Goal: Information Seeking & Learning: Learn about a topic

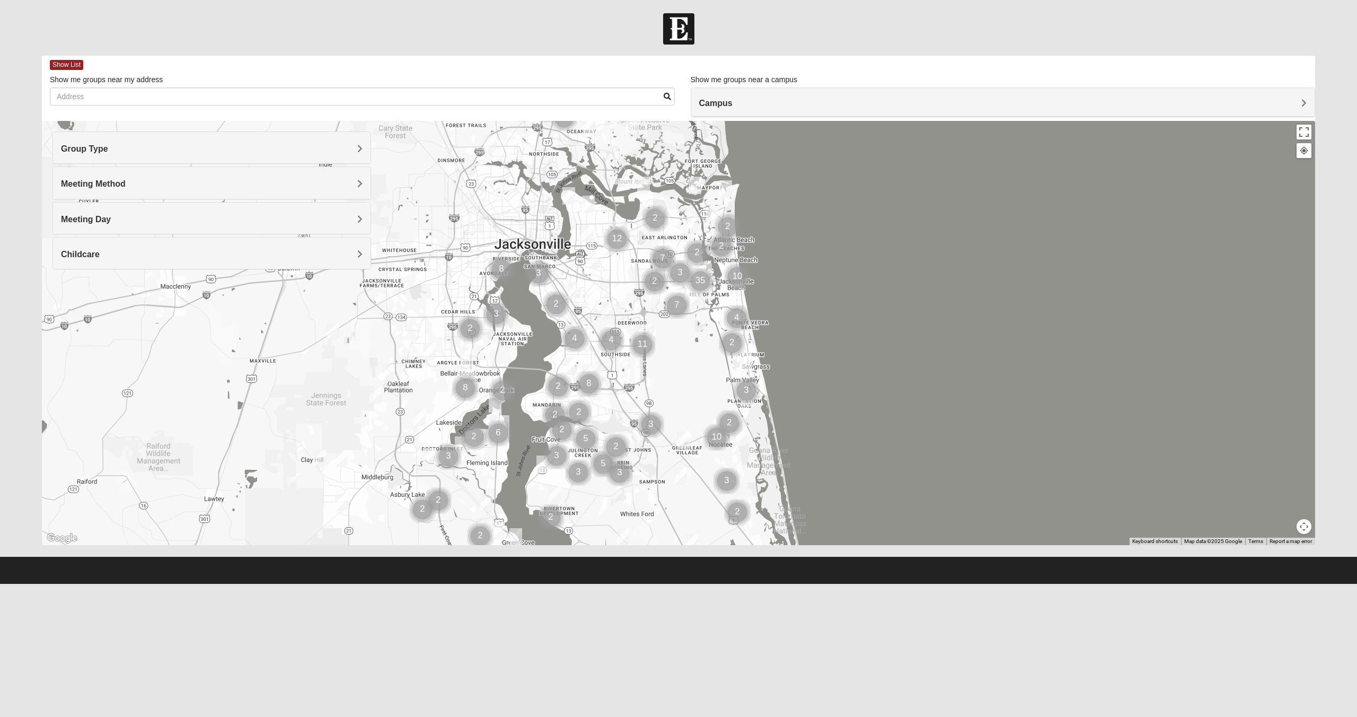
drag, startPoint x: 350, startPoint y: 408, endPoint x: 643, endPoint y: 376, distance: 294.5
click at [643, 376] on div at bounding box center [679, 333] width 1274 height 424
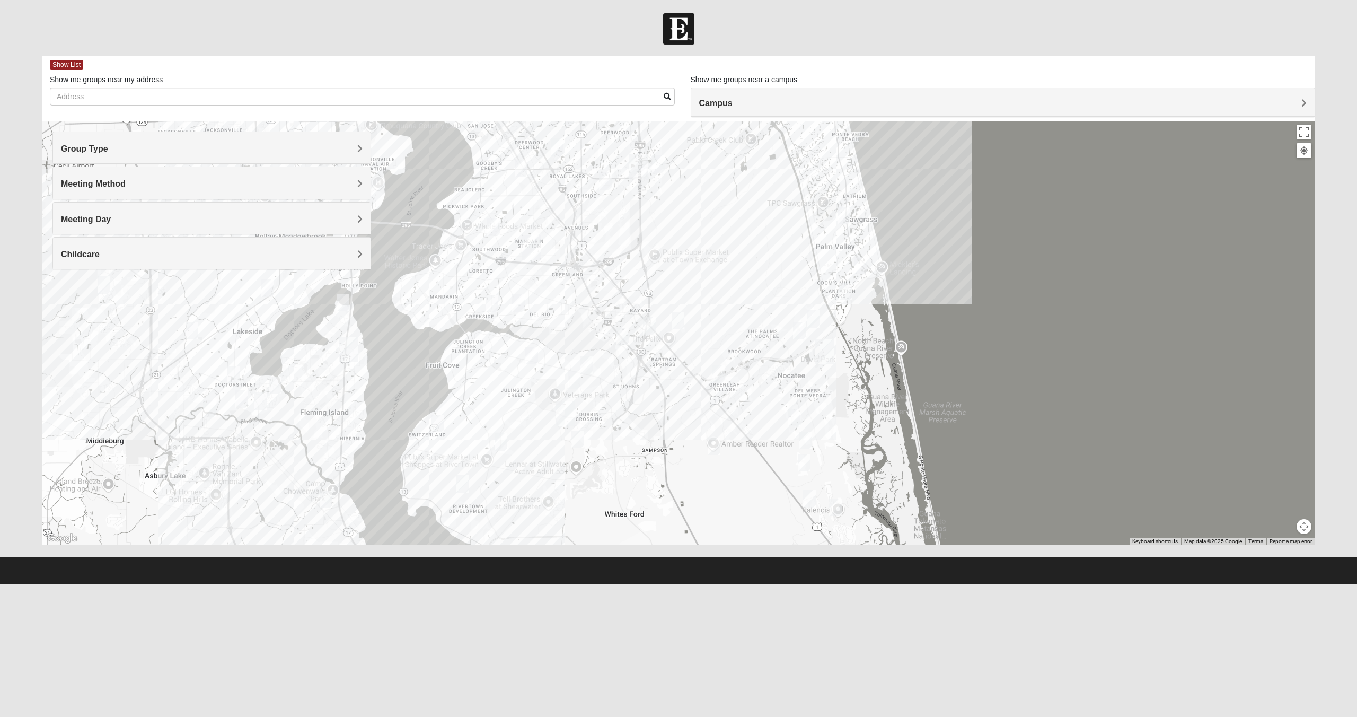
drag, startPoint x: 681, startPoint y: 403, endPoint x: 674, endPoint y: 237, distance: 166.1
click at [675, 236] on div at bounding box center [679, 333] width 1274 height 424
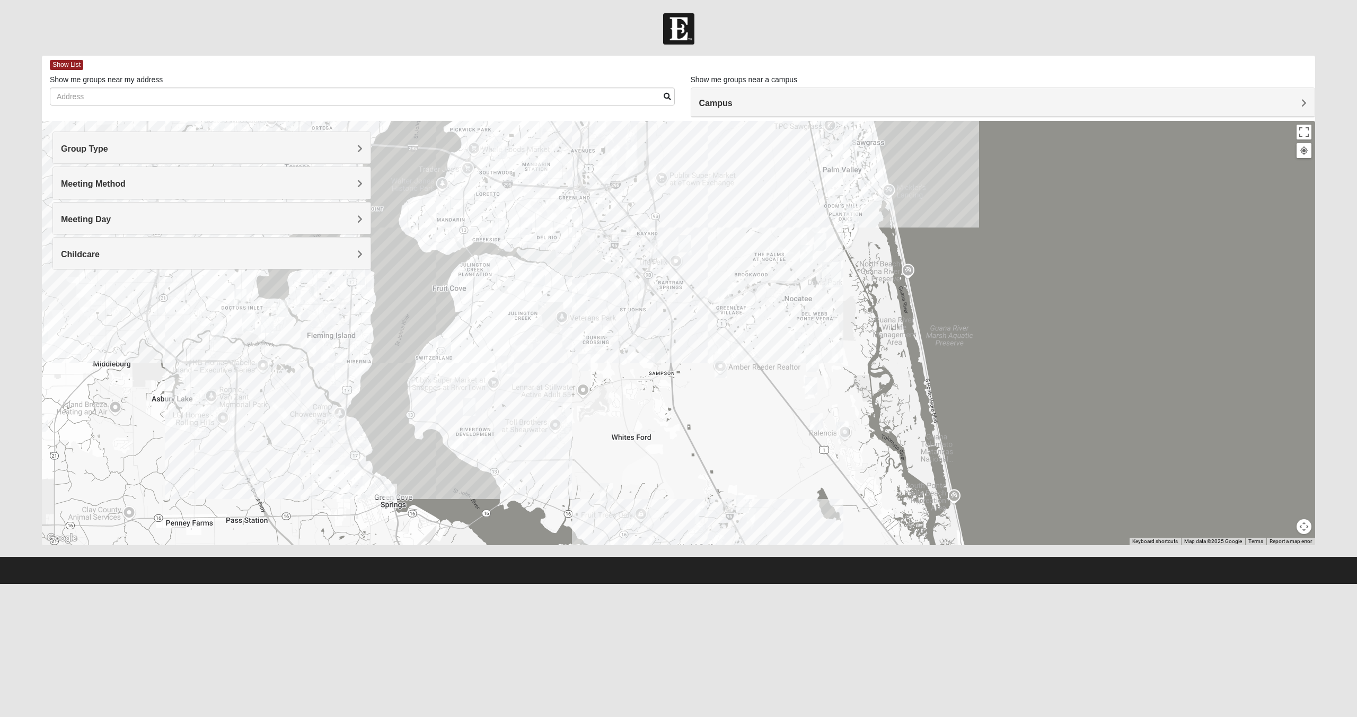
drag, startPoint x: 661, startPoint y: 478, endPoint x: 666, endPoint y: 438, distance: 40.1
click at [666, 438] on div at bounding box center [679, 333] width 1274 height 424
click at [721, 368] on img "Mixed Schueren 32095" at bounding box center [721, 369] width 13 height 17
click at [744, 408] on div "Mixed [PERSON_NAME] 32095 [DATE] PM Mixed Group In Person No Childcare Learn Mo…" at bounding box center [679, 333] width 1274 height 424
click at [745, 503] on img "Mixed Owen/Monk 32095" at bounding box center [742, 503] width 13 height 17
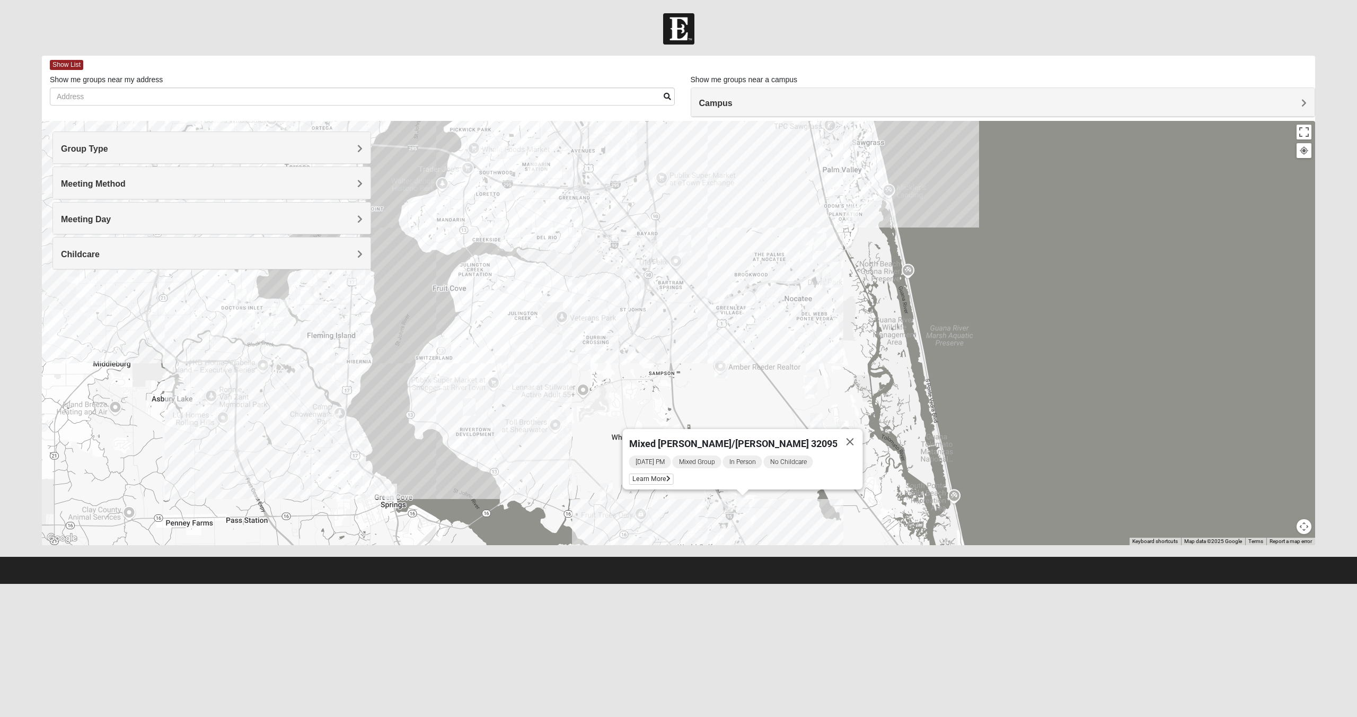
click at [723, 299] on img "Mixed Buckley 32081" at bounding box center [725, 296] width 13 height 17
click at [664, 268] on span "Learn More" at bounding box center [664, 273] width 45 height 11
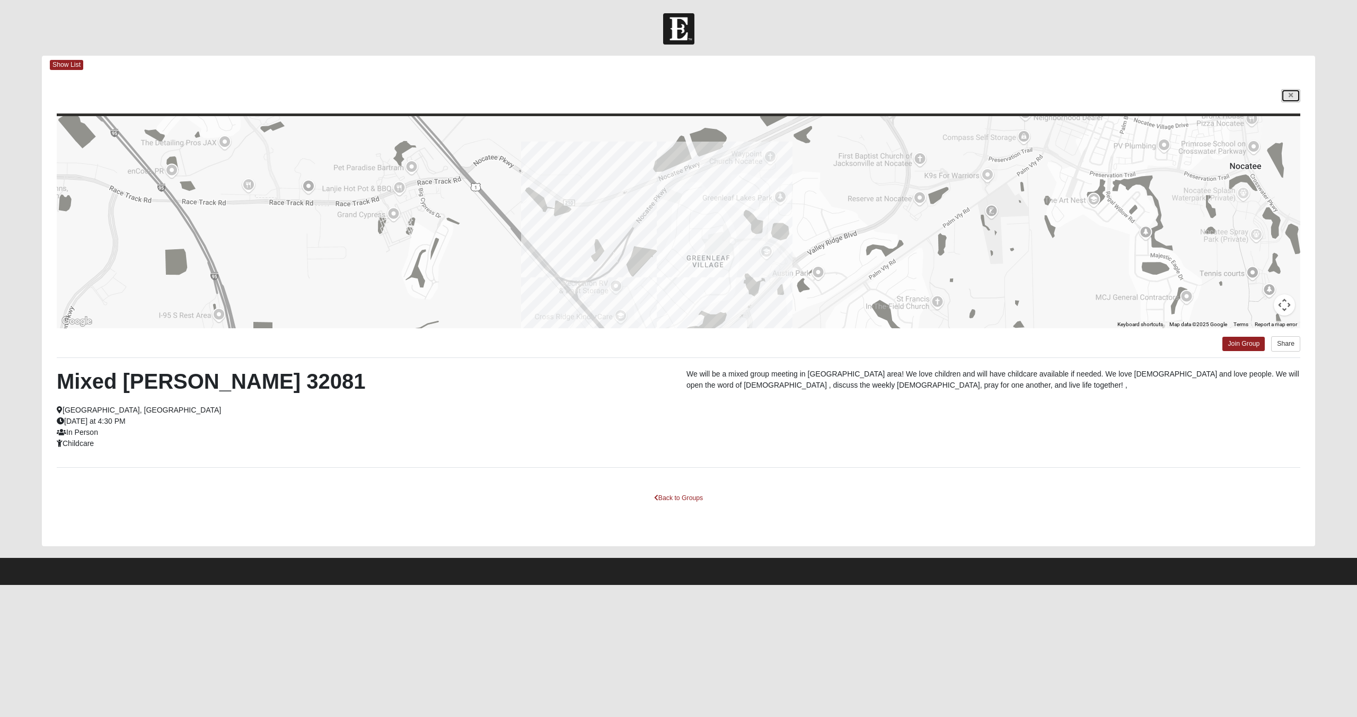
click at [1291, 95] on icon at bounding box center [1291, 95] width 4 height 6
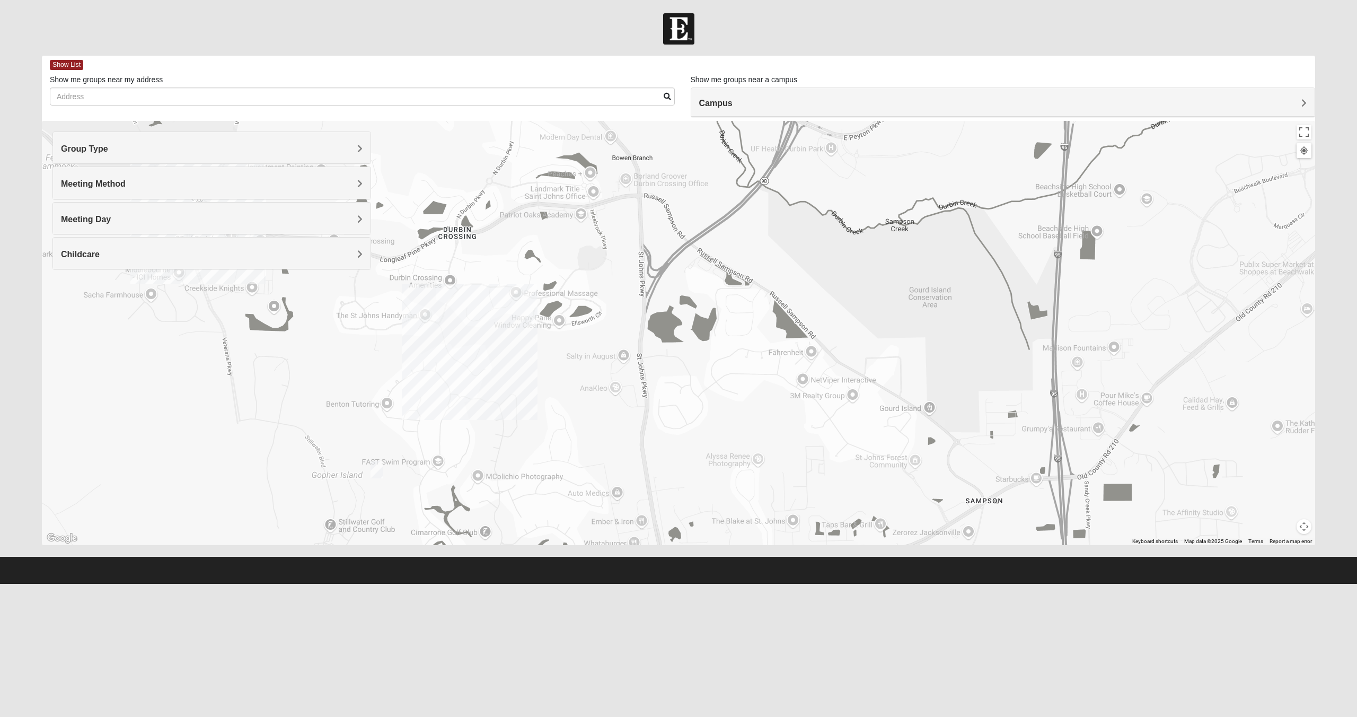
click at [502, 307] on div "Mixed [PERSON_NAME] 32081 [DATE] PM Mixed Group In Person Childcare Learn More" at bounding box center [679, 333] width 1274 height 424
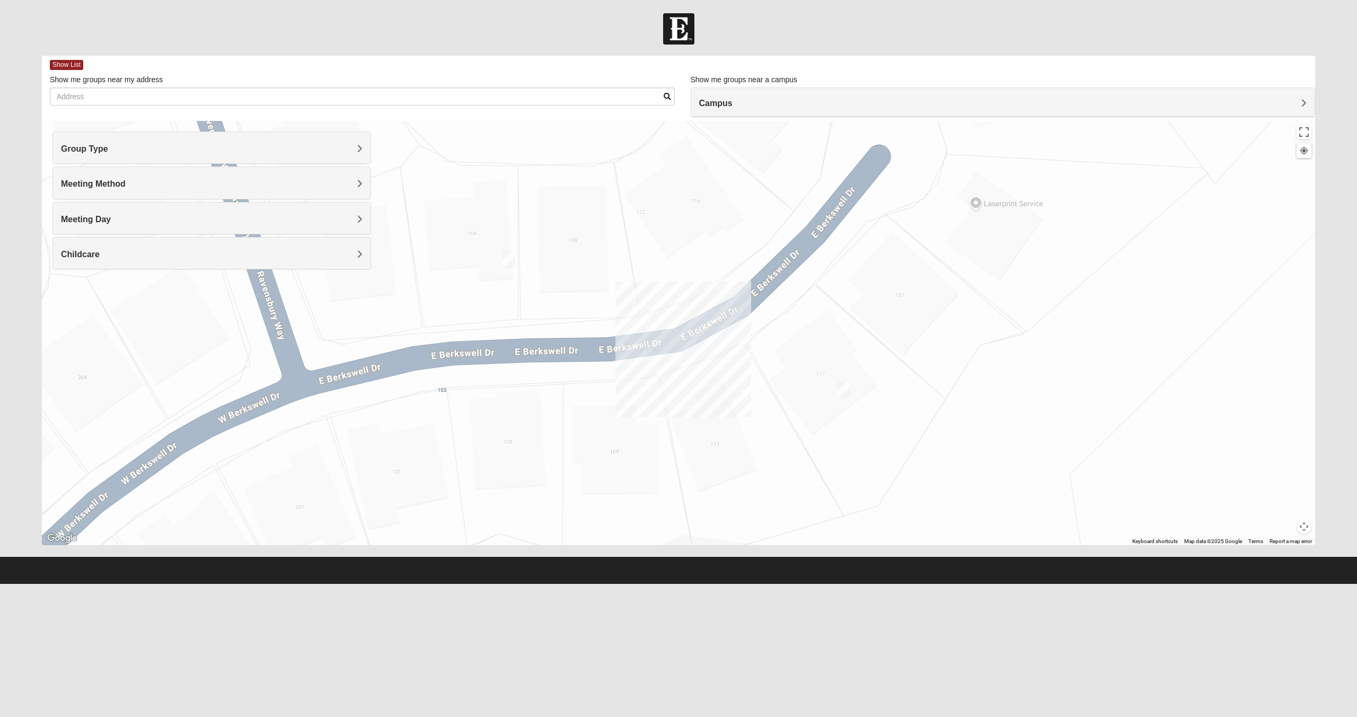
click at [848, 389] on img "Mixed Pline/Wednesday 32259" at bounding box center [844, 389] width 13 height 17
click at [781, 361] on span "Learn More" at bounding box center [775, 366] width 45 height 11
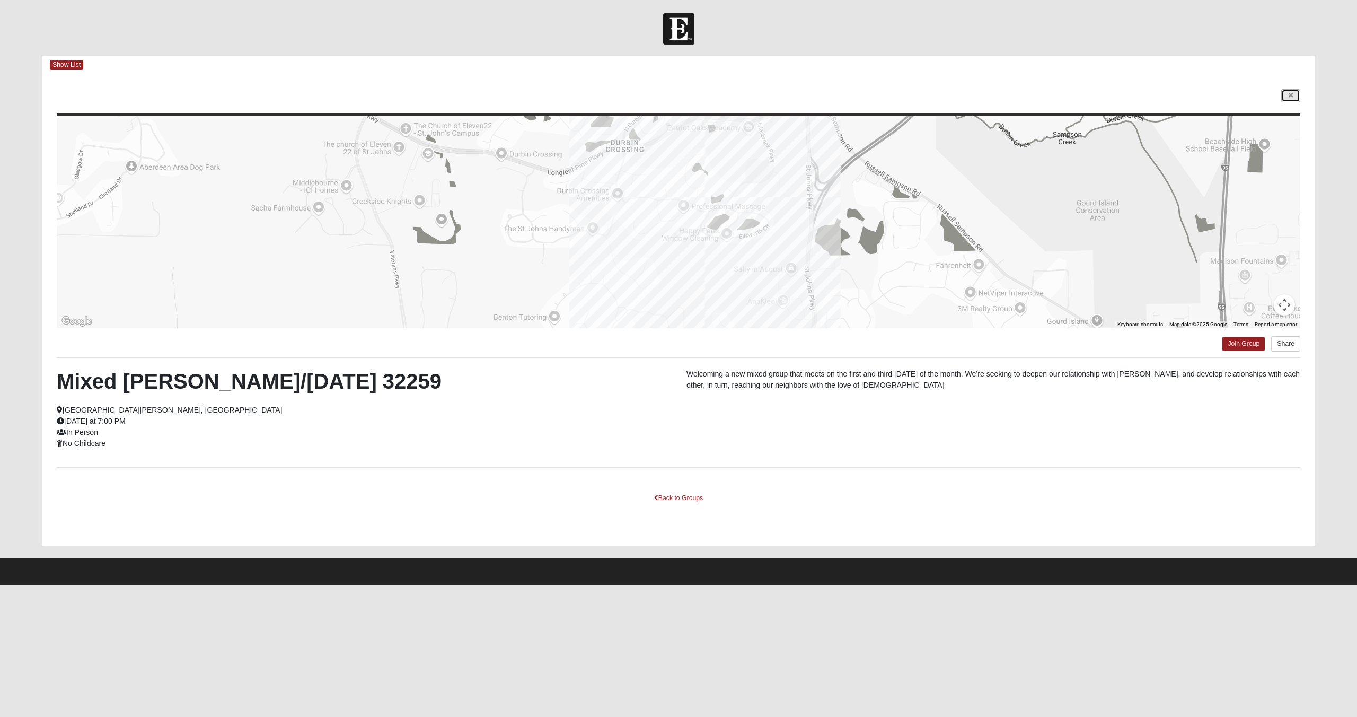
click at [1292, 98] on icon at bounding box center [1291, 95] width 4 height 6
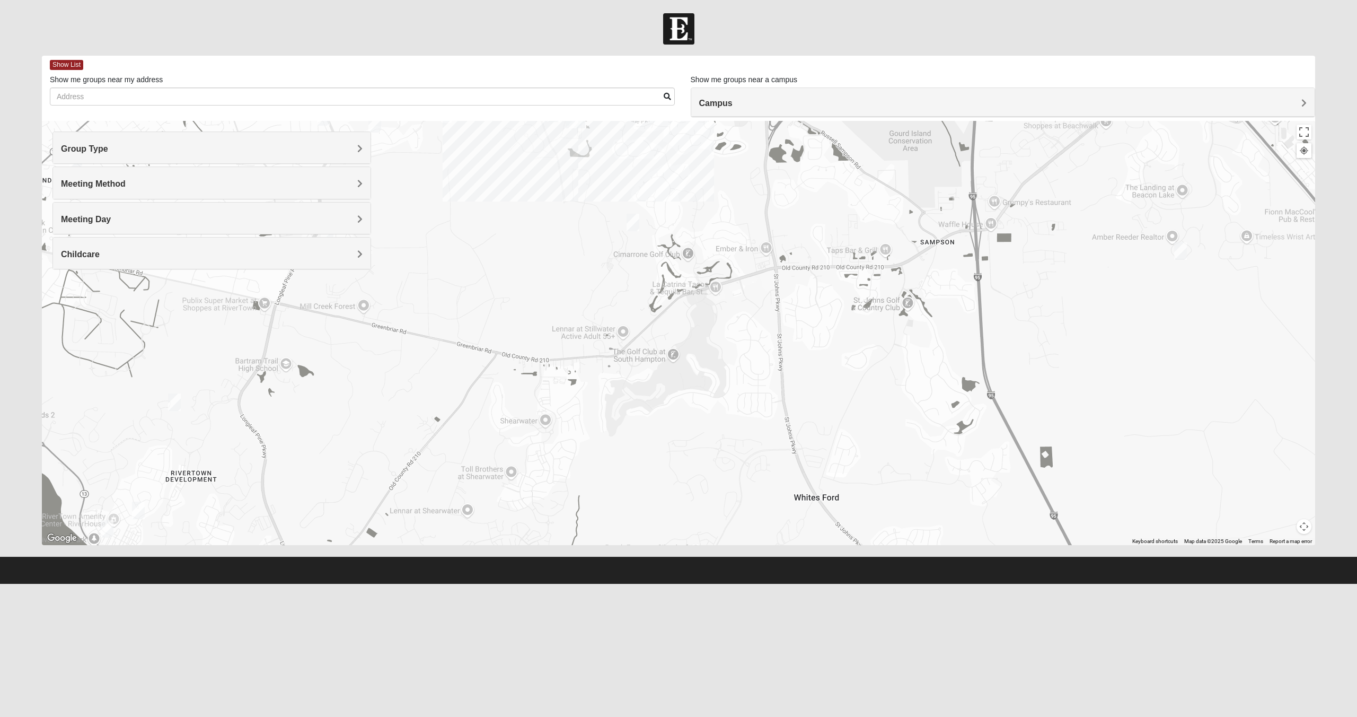
drag, startPoint x: 935, startPoint y: 286, endPoint x: 768, endPoint y: 222, distance: 179.4
click at [715, 175] on div at bounding box center [679, 333] width 1274 height 424
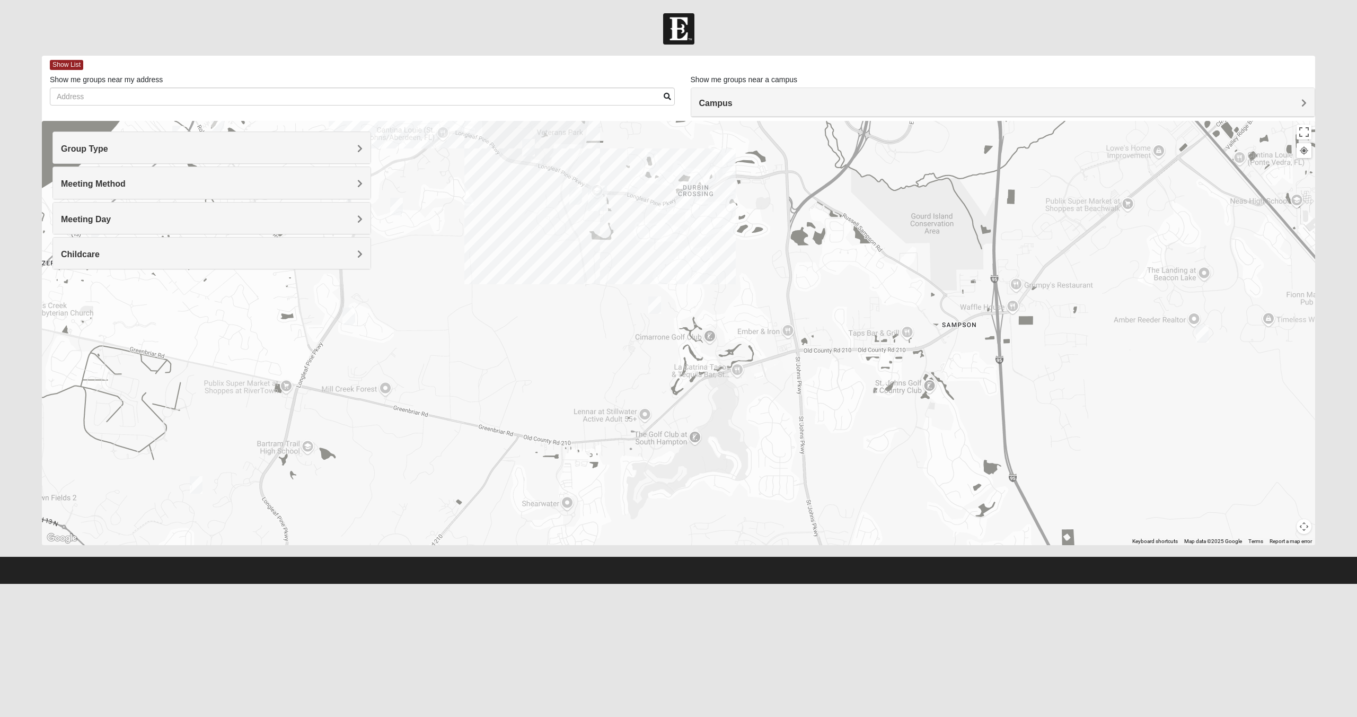
drag, startPoint x: 725, startPoint y: 195, endPoint x: 747, endPoint y: 279, distance: 87.2
click at [747, 279] on div at bounding box center [679, 333] width 1274 height 424
click at [575, 198] on img "Mixed Franzini 32259" at bounding box center [575, 195] width 13 height 17
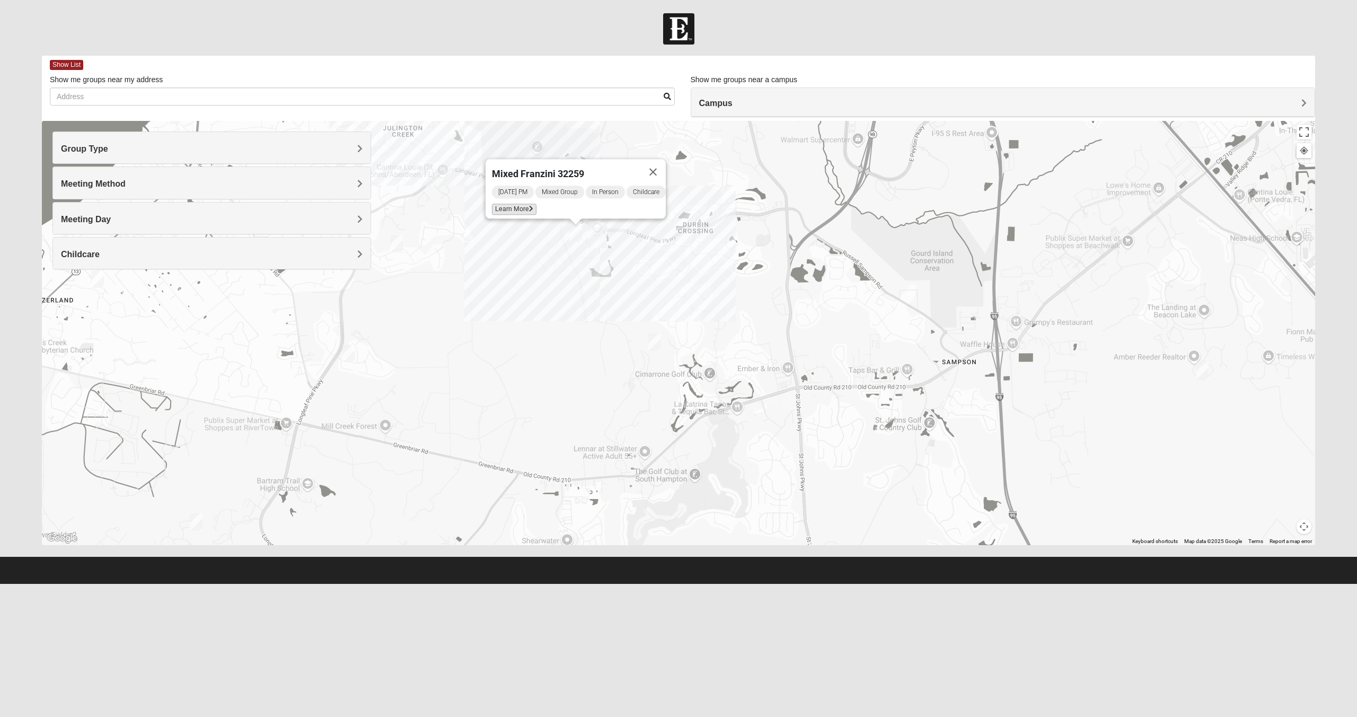
click at [521, 204] on span "Learn More" at bounding box center [514, 209] width 45 height 11
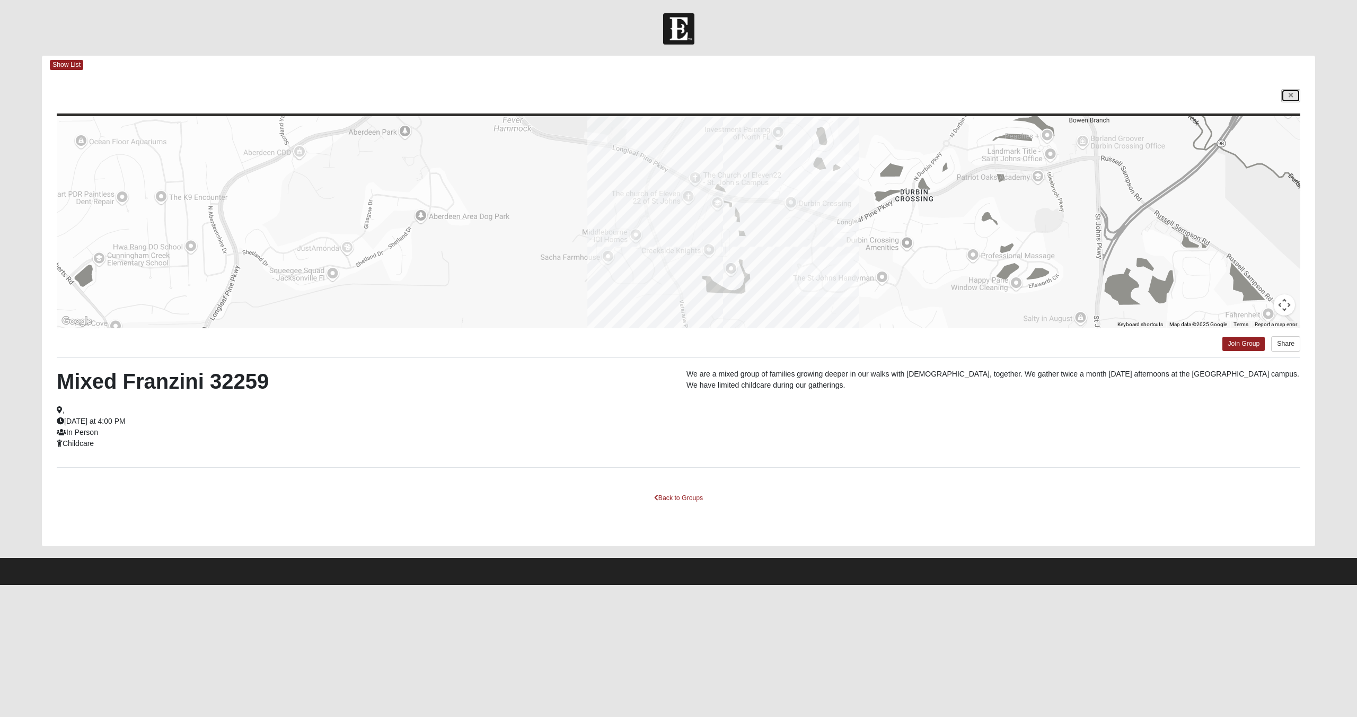
click at [1291, 96] on icon at bounding box center [1291, 95] width 4 height 6
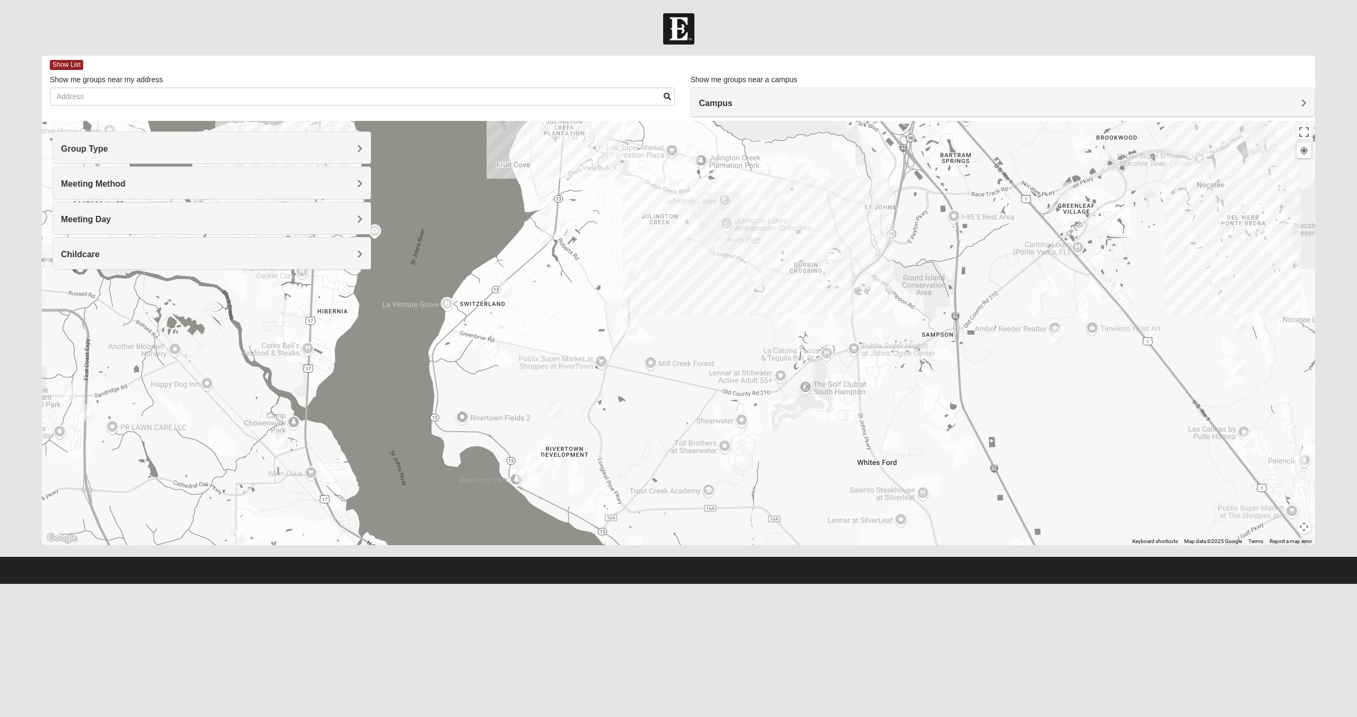
click at [1059, 334] on img "Mixed Schueren 32095" at bounding box center [1058, 335] width 13 height 17
click at [987, 306] on span "Learn More" at bounding box center [992, 311] width 45 height 11
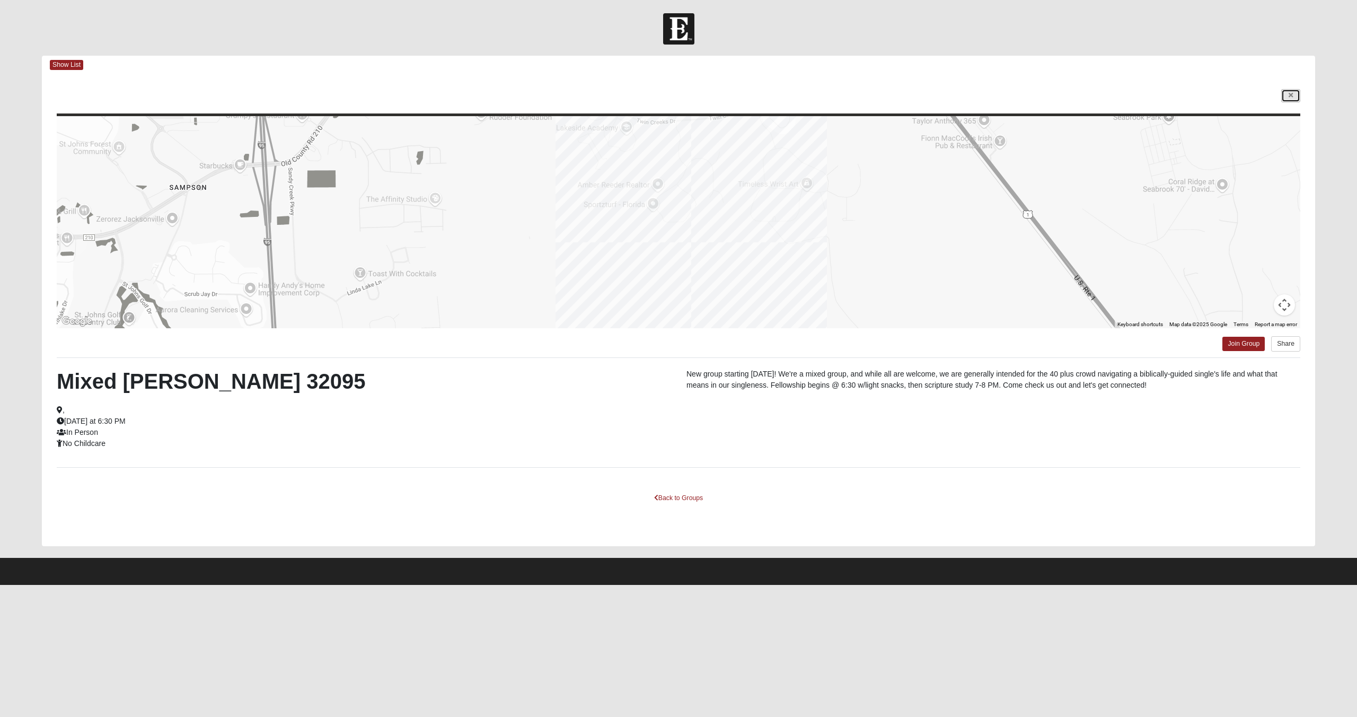
click at [1287, 95] on link at bounding box center [1291, 95] width 19 height 13
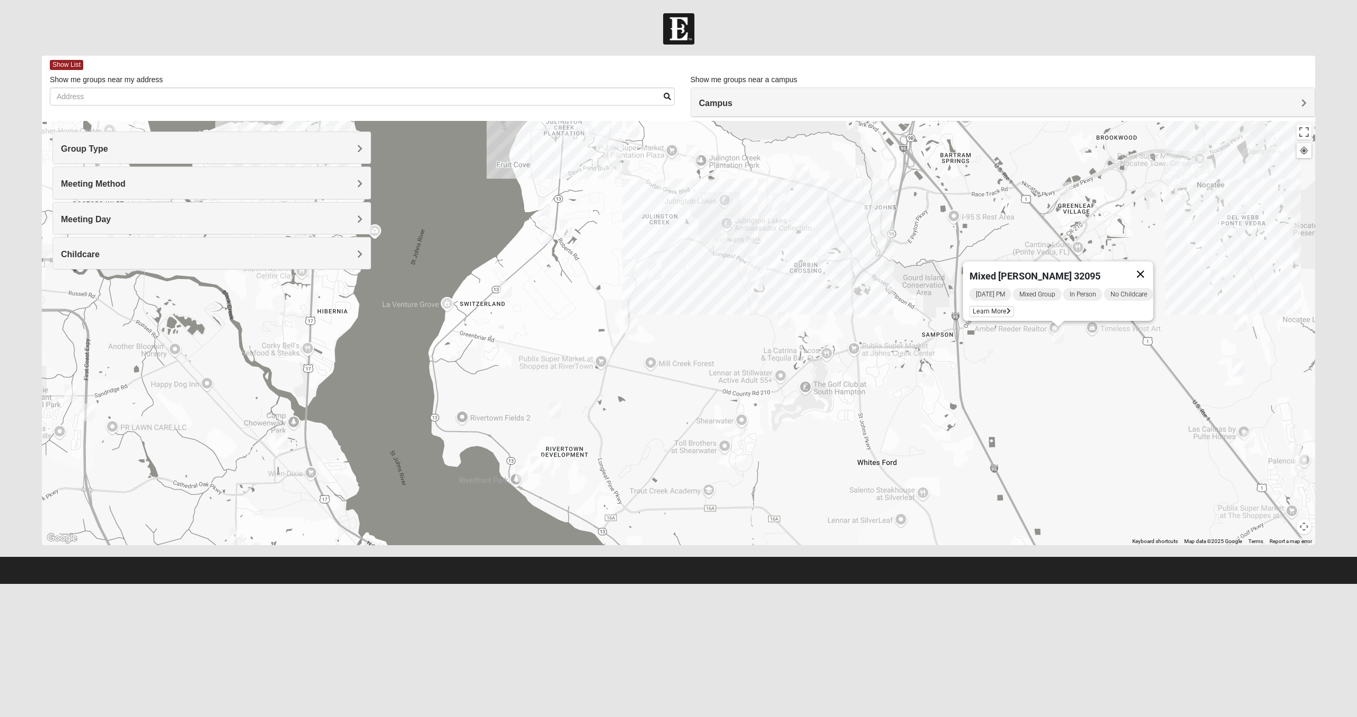
click at [1151, 268] on button "Close" at bounding box center [1140, 273] width 25 height 25
click at [1068, 191] on img "Mixed Buckley 32081" at bounding box center [1066, 190] width 13 height 17
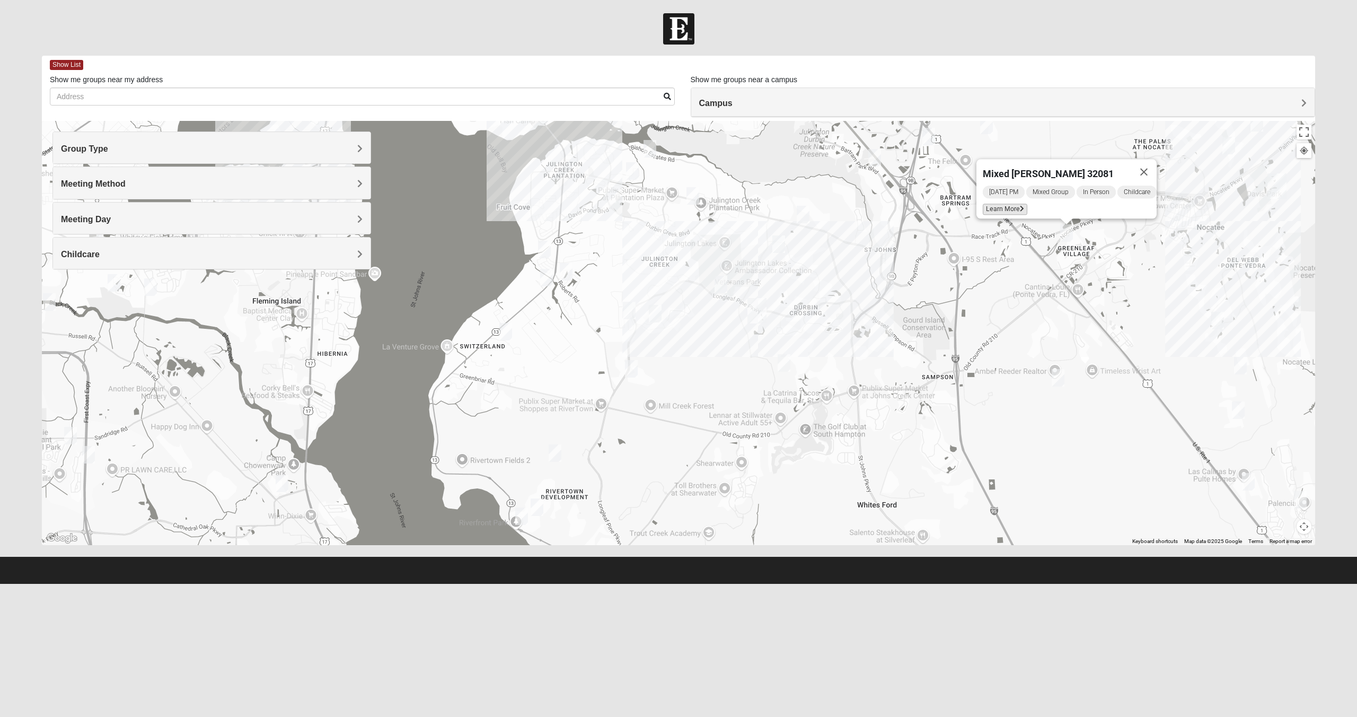
click at [995, 204] on span "Learn More" at bounding box center [1005, 209] width 45 height 11
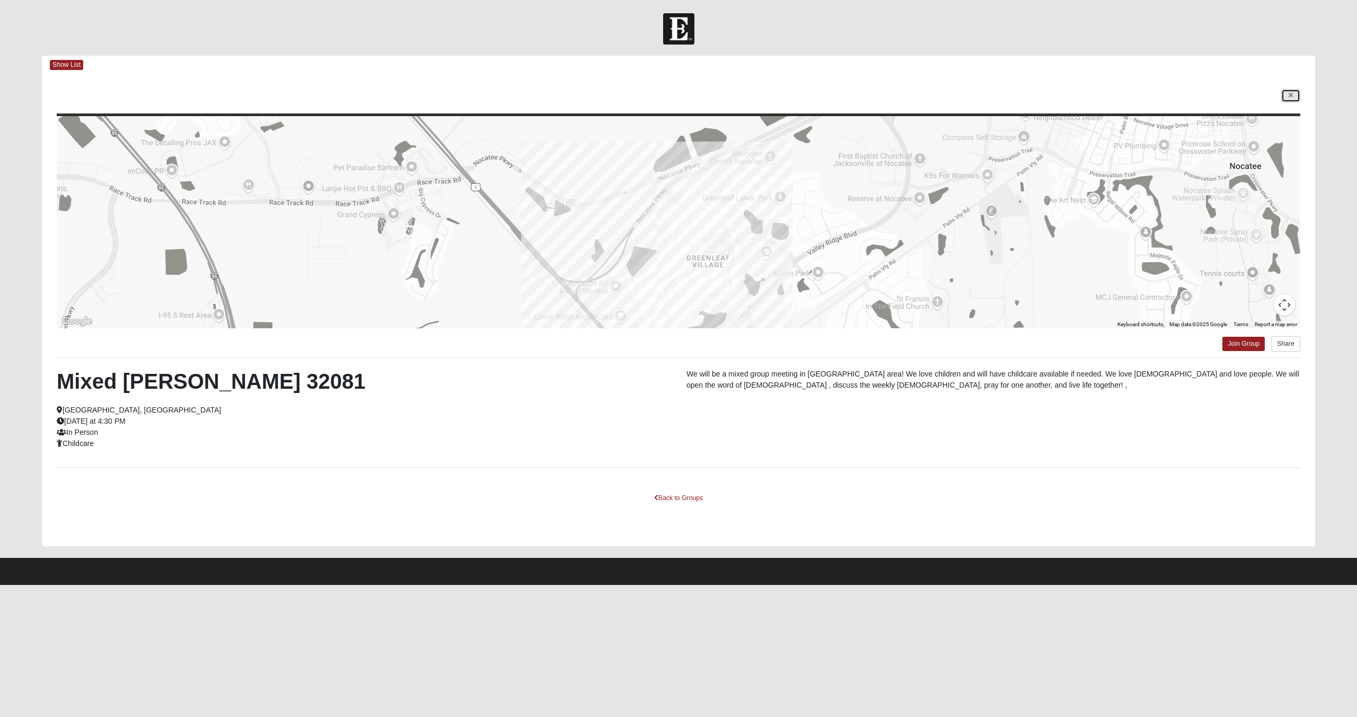
click at [1296, 98] on link at bounding box center [1291, 95] width 19 height 13
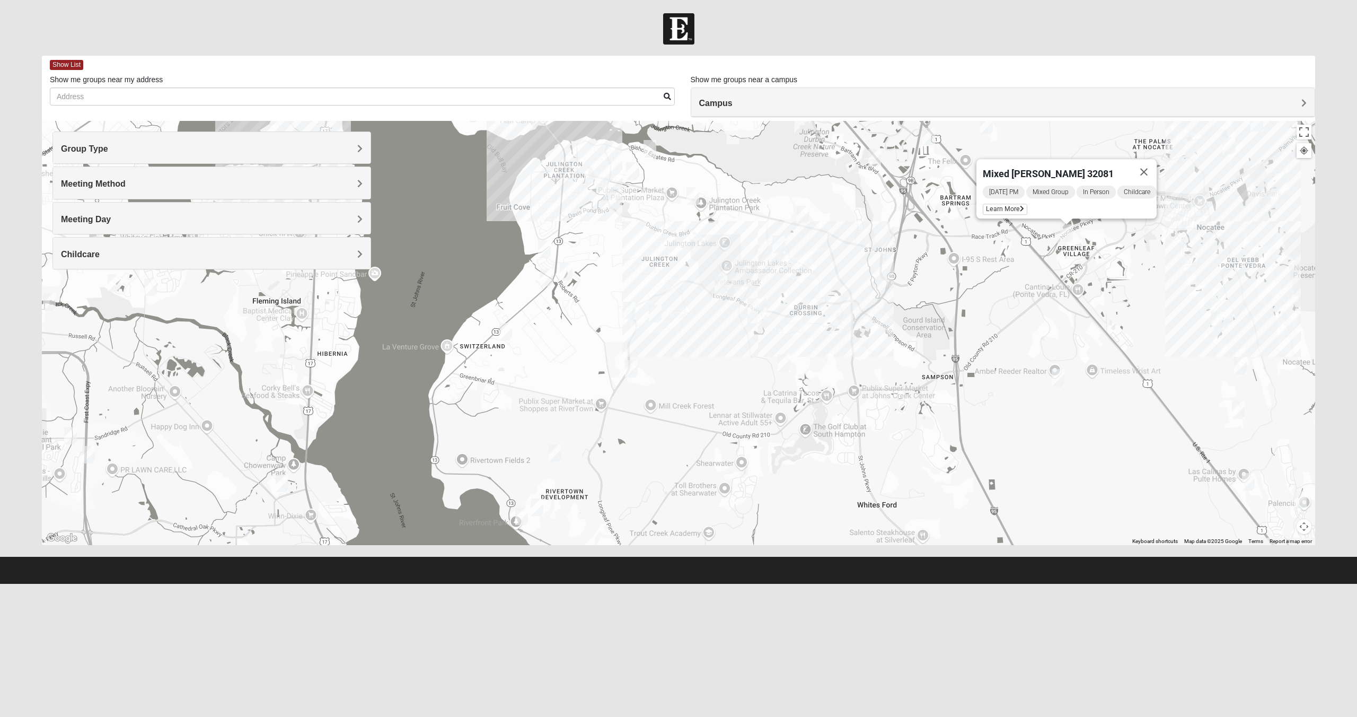
click at [1057, 379] on img "Mixed Schueren 32095" at bounding box center [1058, 377] width 13 height 17
click at [981, 349] on span "Learn More" at bounding box center [992, 353] width 45 height 11
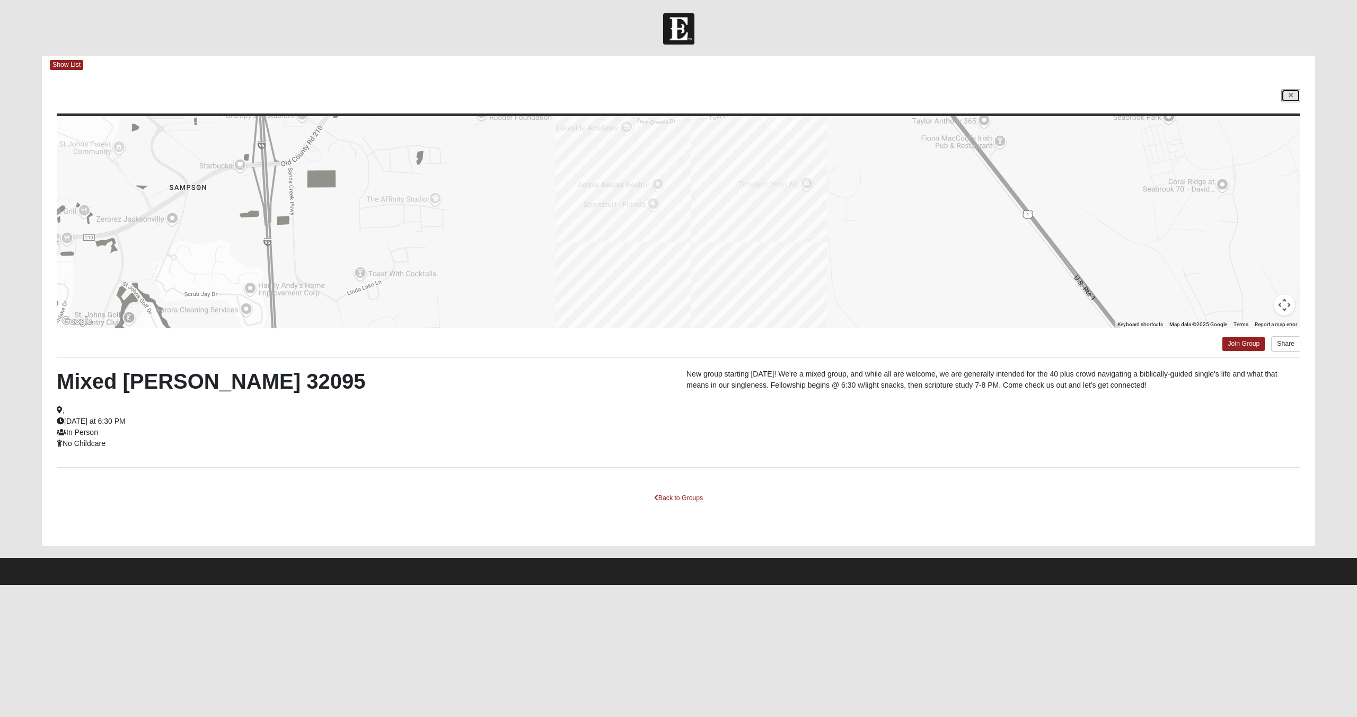
click at [1291, 94] on icon at bounding box center [1291, 95] width 4 height 6
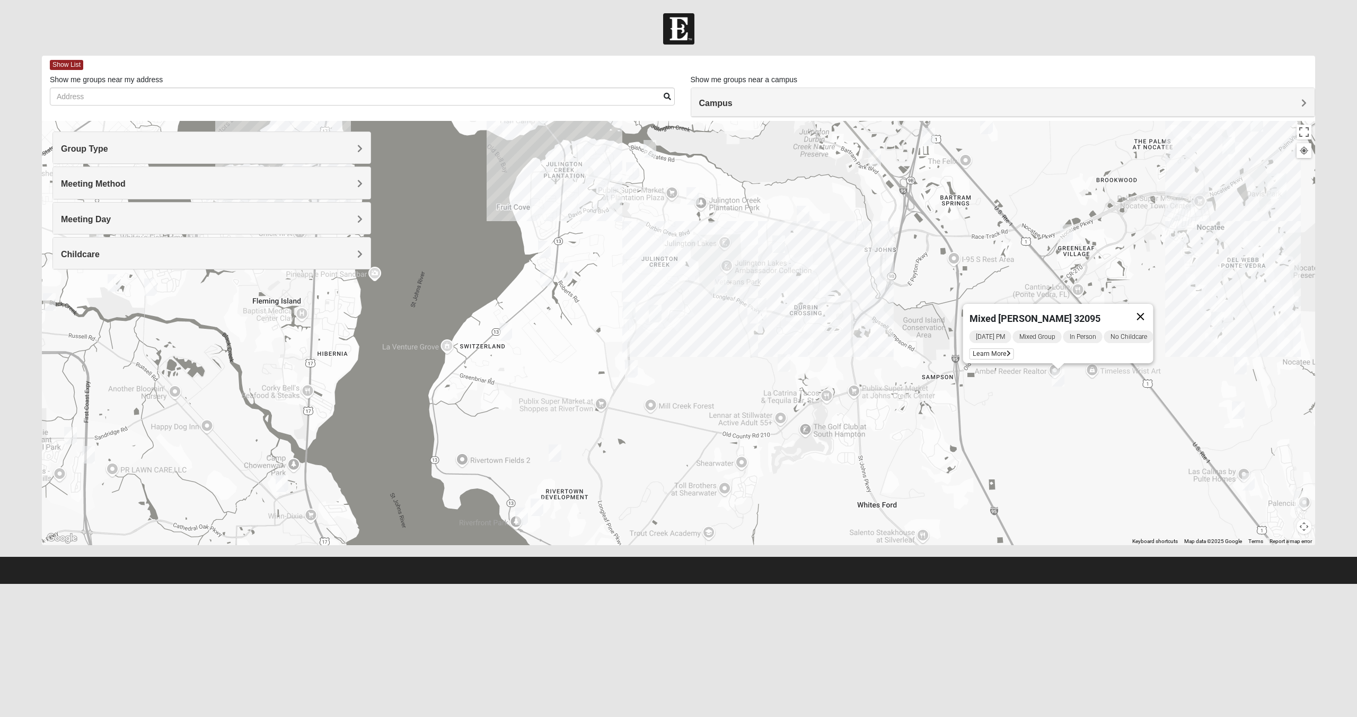
click at [1148, 309] on button "Close" at bounding box center [1140, 316] width 25 height 25
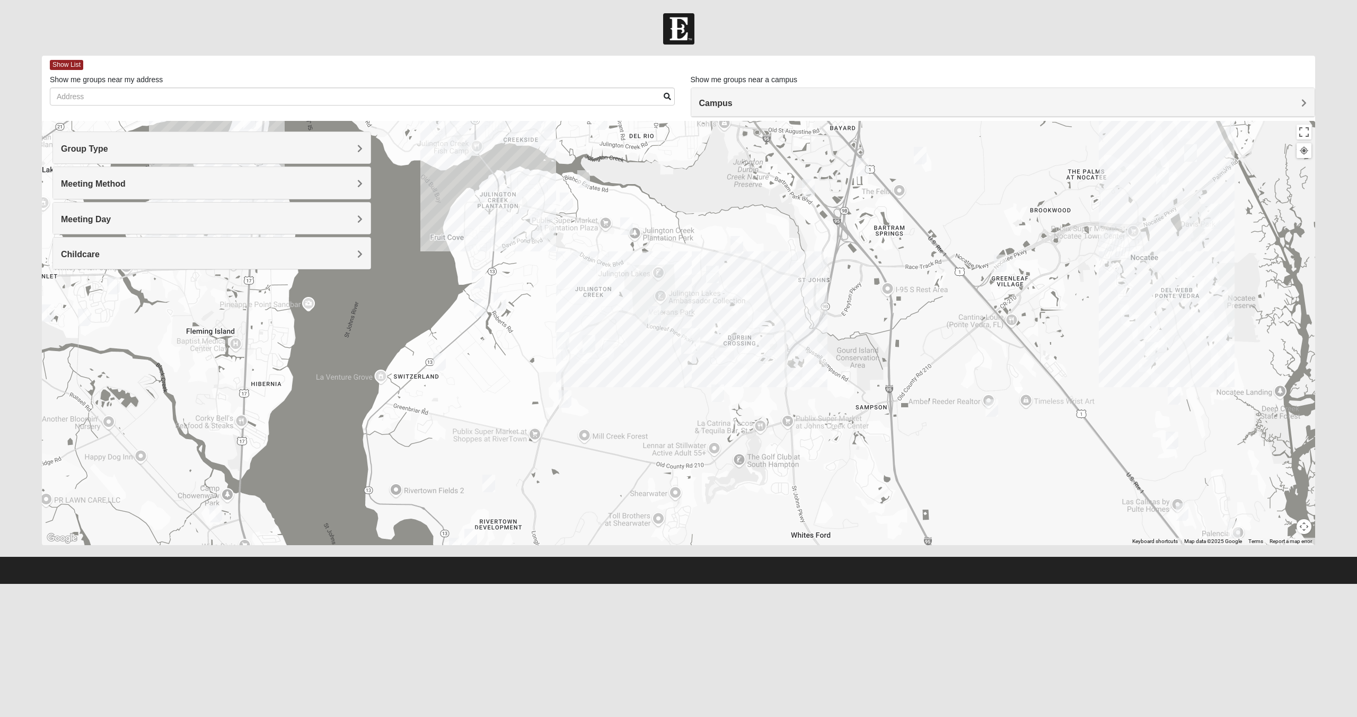
drag, startPoint x: 1113, startPoint y: 429, endPoint x: 1049, endPoint y: 458, distance: 70.7
click at [1049, 460] on div at bounding box center [679, 333] width 1274 height 424
click at [563, 339] on img "Mixed Hayes 32259" at bounding box center [563, 340] width 13 height 17
click at [492, 311] on span "Learn More" at bounding box center [497, 316] width 45 height 11
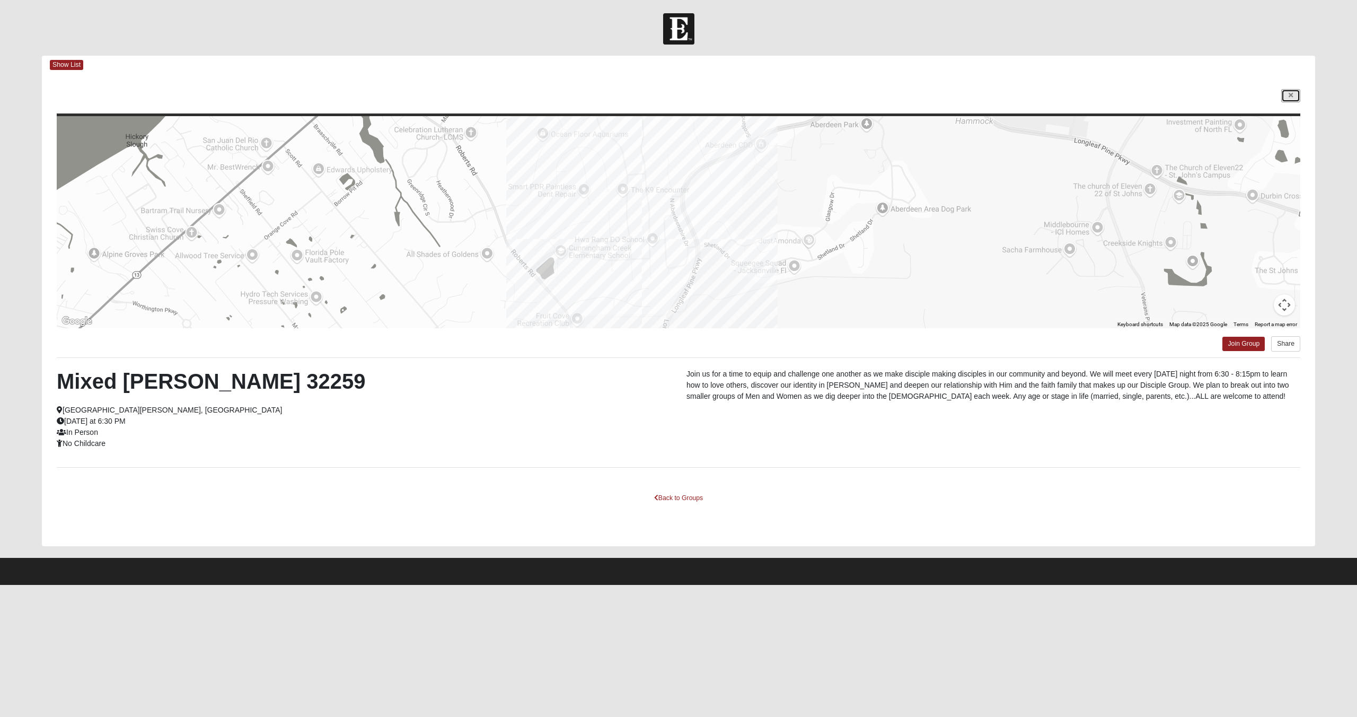
click at [1291, 94] on icon at bounding box center [1291, 95] width 4 height 6
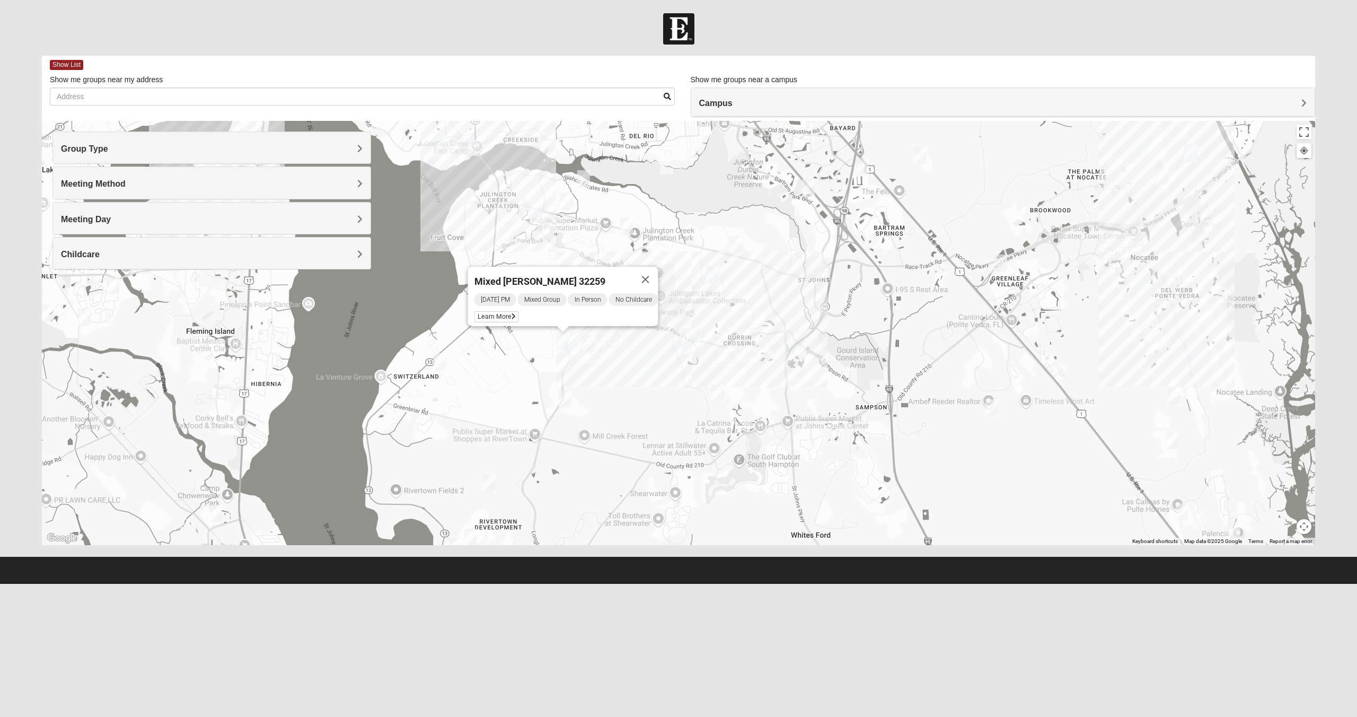
click at [657, 273] on button "Close" at bounding box center [645, 279] width 25 height 25
click at [710, 277] on img "Mixed Chung 32259" at bounding box center [712, 274] width 13 height 17
click at [643, 245] on span "Learn More" at bounding box center [646, 250] width 45 height 11
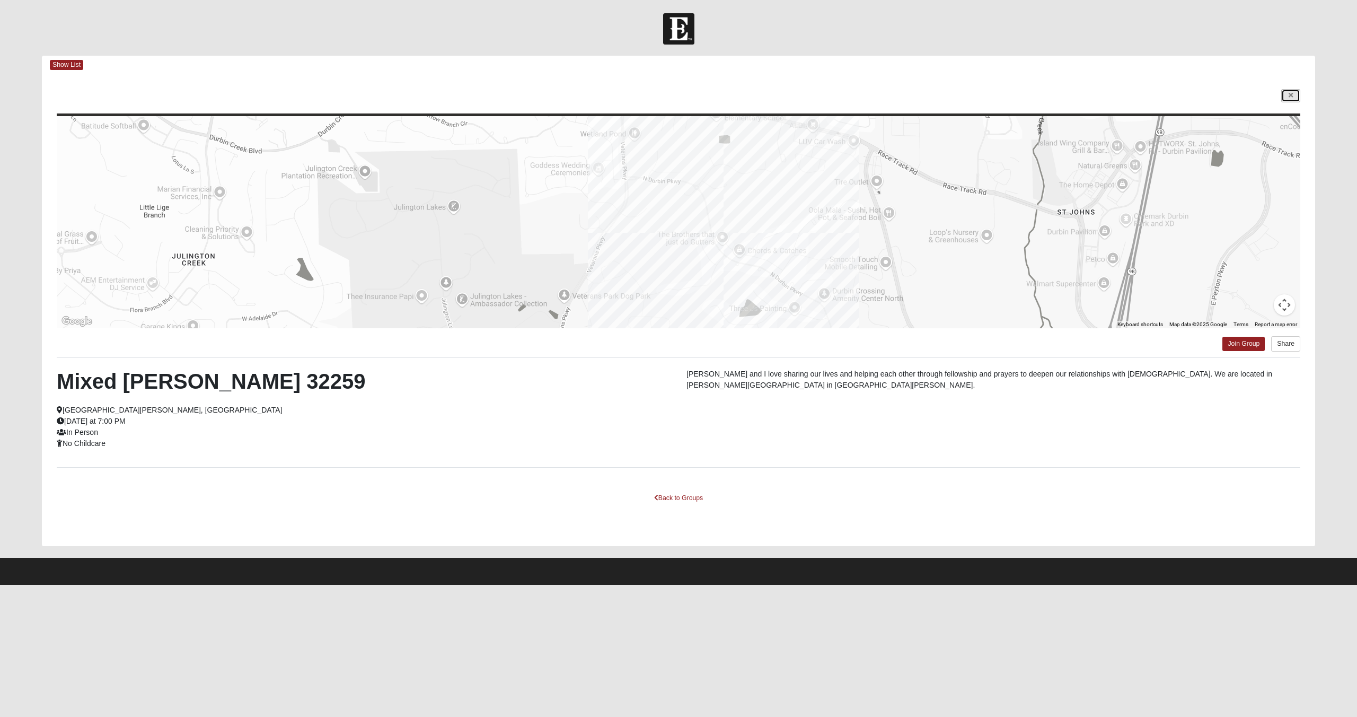
click at [1293, 96] on icon at bounding box center [1291, 95] width 4 height 6
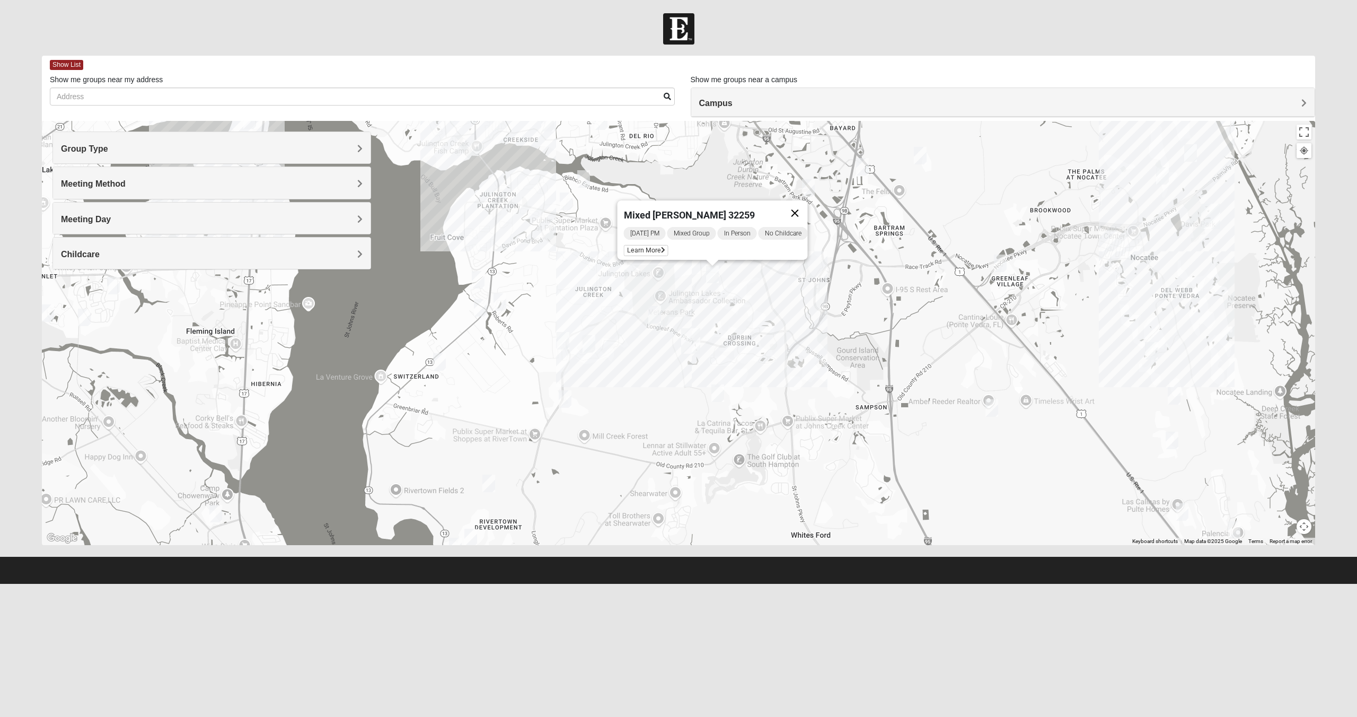
click at [801, 205] on button "Close" at bounding box center [795, 212] width 25 height 25
click at [710, 266] on img "Mixed Chung 32259" at bounding box center [712, 274] width 13 height 17
click at [799, 206] on button "Close" at bounding box center [795, 212] width 25 height 25
click at [654, 312] on img "Mixed Clark 32259" at bounding box center [654, 314] width 13 height 17
click at [589, 285] on span "Learn More" at bounding box center [593, 290] width 45 height 11
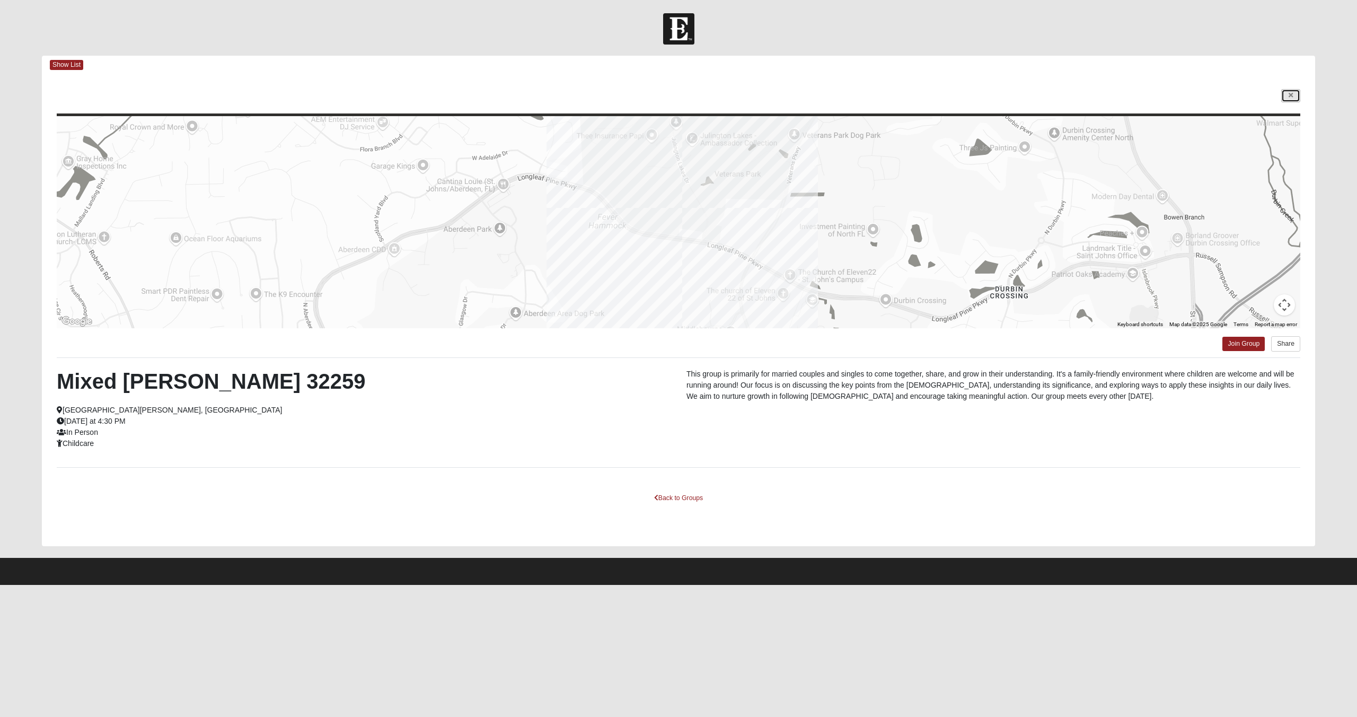
click at [1290, 96] on icon at bounding box center [1291, 95] width 4 height 6
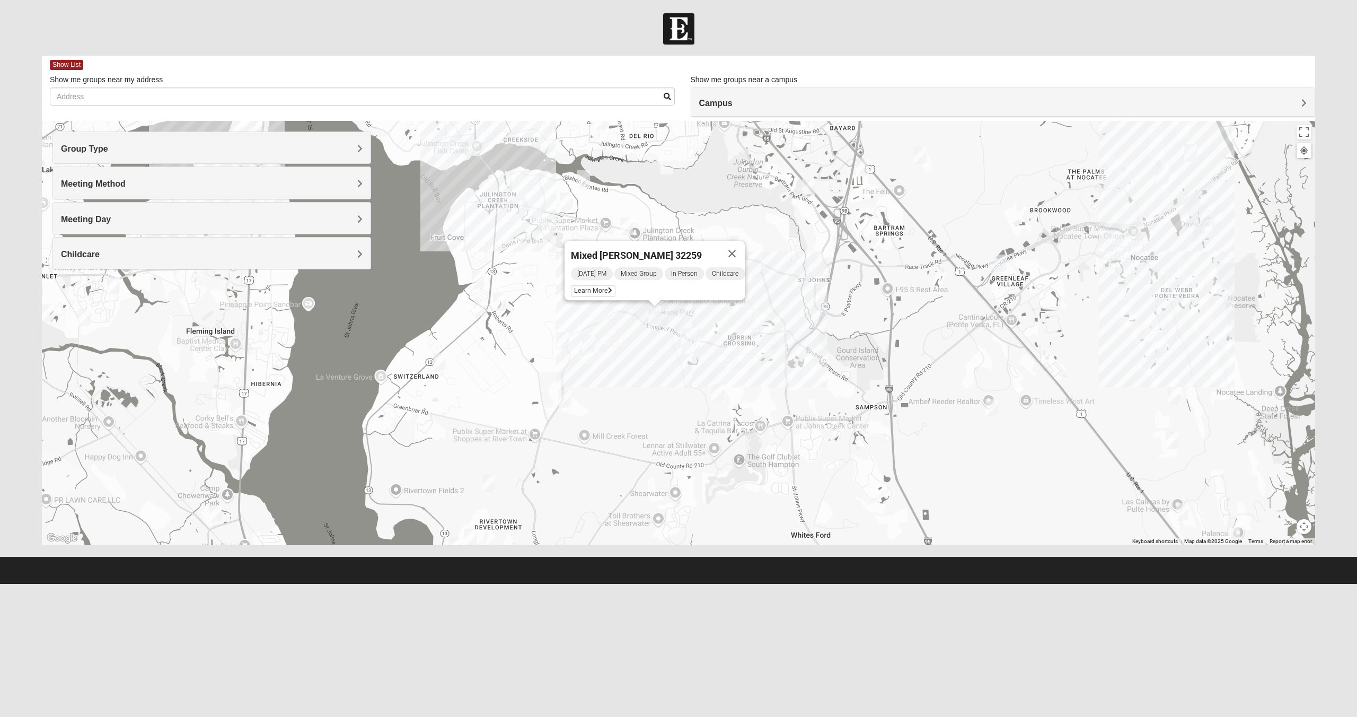
click at [562, 341] on img "Mixed Hayes 32259" at bounding box center [563, 340] width 13 height 17
click at [442, 364] on img "Mixed Otts 32259" at bounding box center [439, 361] width 13 height 17
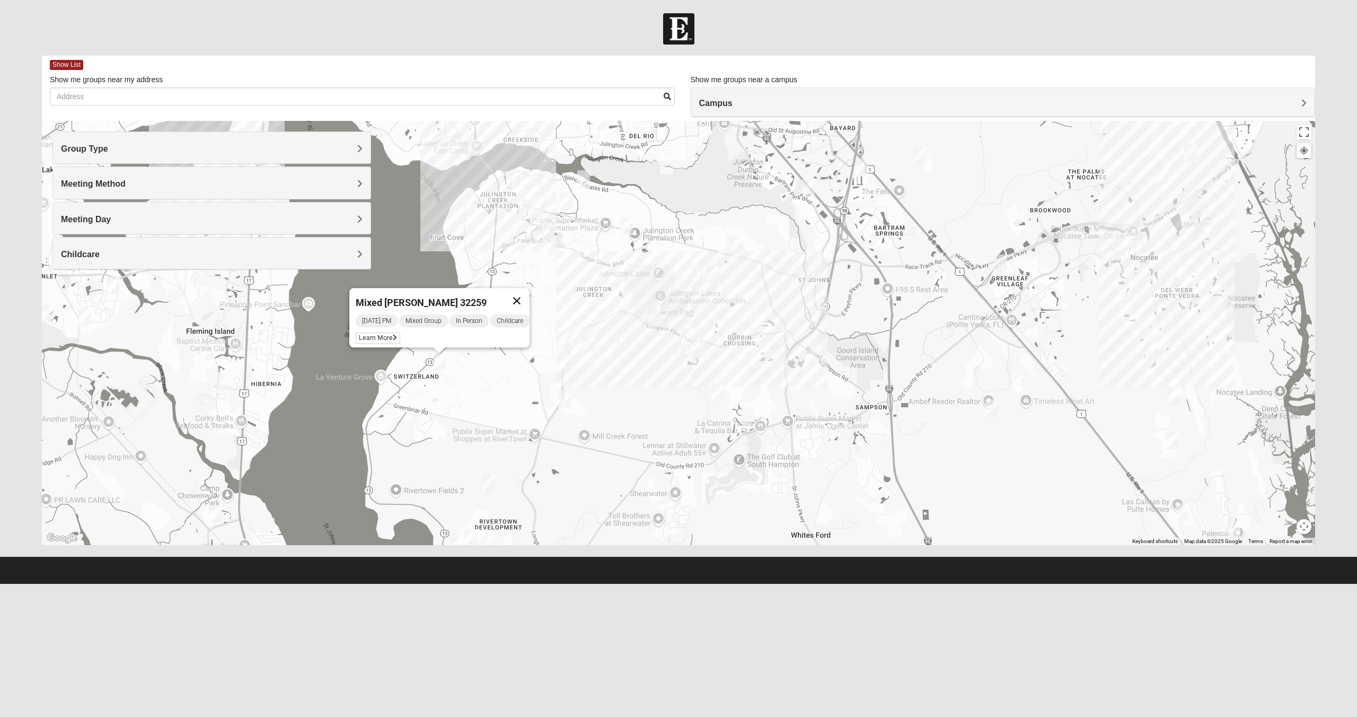
click at [522, 294] on button "Close" at bounding box center [516, 300] width 25 height 25
click at [1004, 262] on img "Mixed Buckley 32081" at bounding box center [1000, 262] width 13 height 17
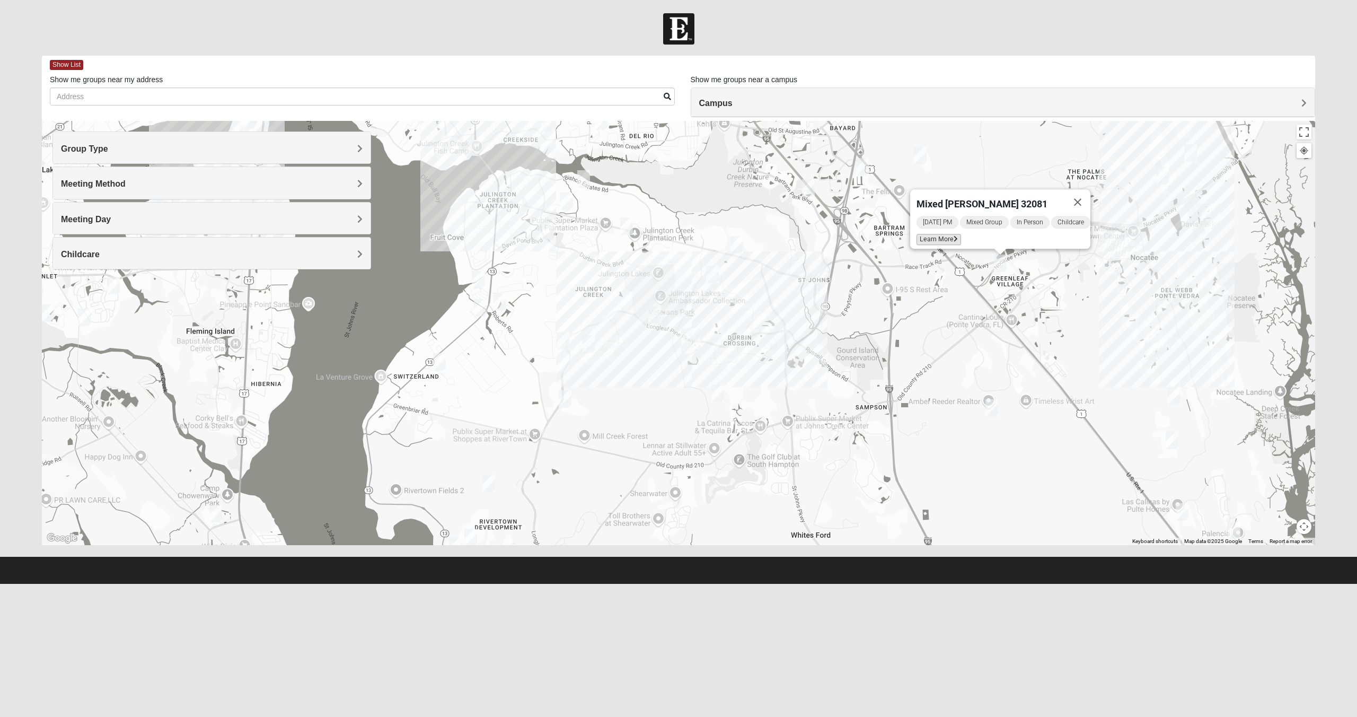
click at [933, 234] on span "Learn More" at bounding box center [939, 239] width 45 height 11
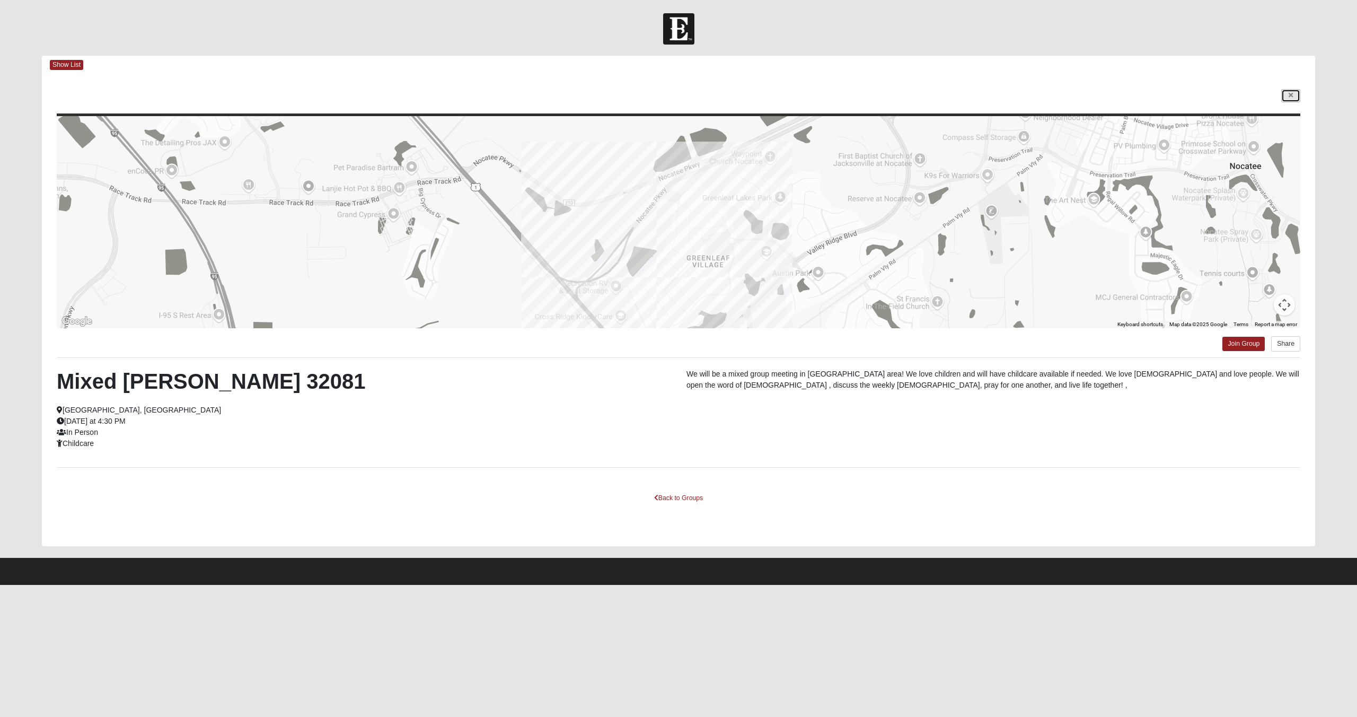
click at [1296, 92] on link at bounding box center [1291, 95] width 19 height 13
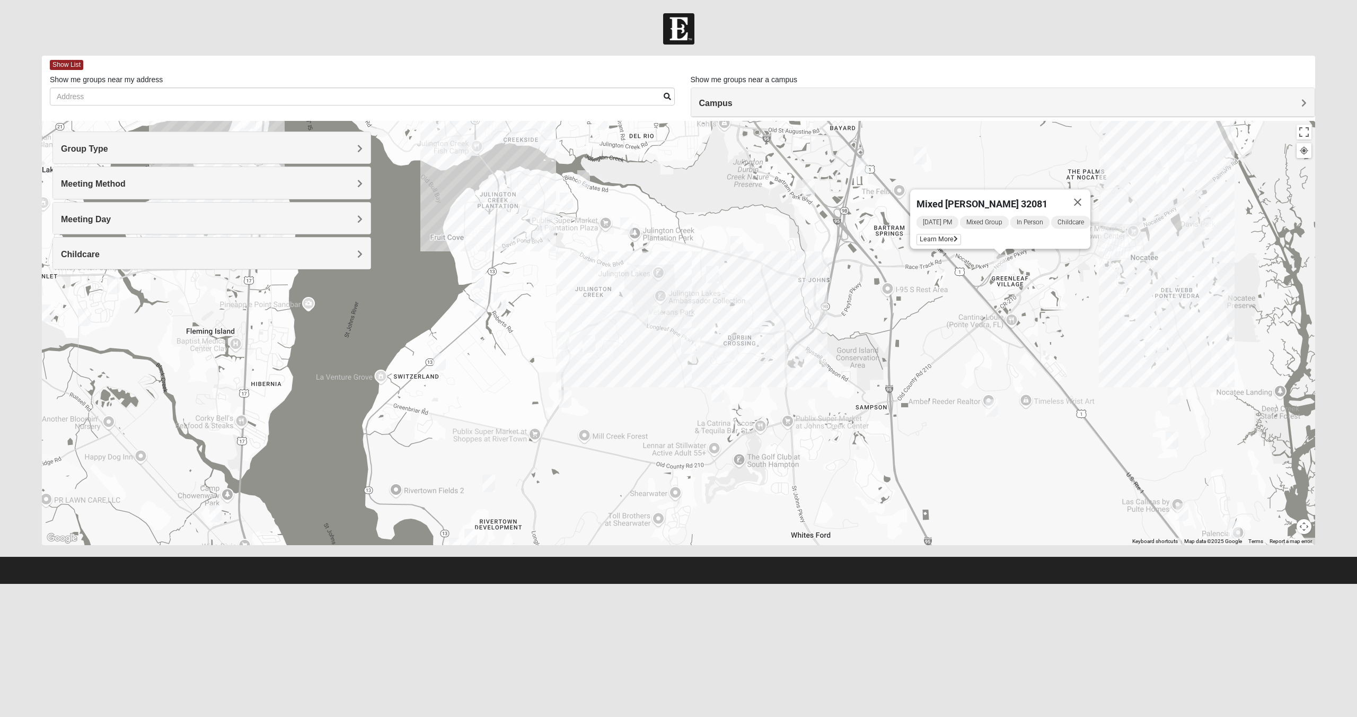
click at [439, 359] on img "Mixed Otts 32259" at bounding box center [439, 361] width 13 height 17
click at [557, 341] on img "Mixed Hayes 32259" at bounding box center [563, 340] width 13 height 17
click at [633, 367] on div "Mixed [PERSON_NAME] 32259 [DATE] PM Mixed Group In Person No Childcare Learn Mo…" at bounding box center [679, 333] width 1274 height 424
drag, startPoint x: 655, startPoint y: 271, endPoint x: 655, endPoint y: 285, distance: 13.8
click at [655, 271] on button "Close" at bounding box center [645, 279] width 25 height 25
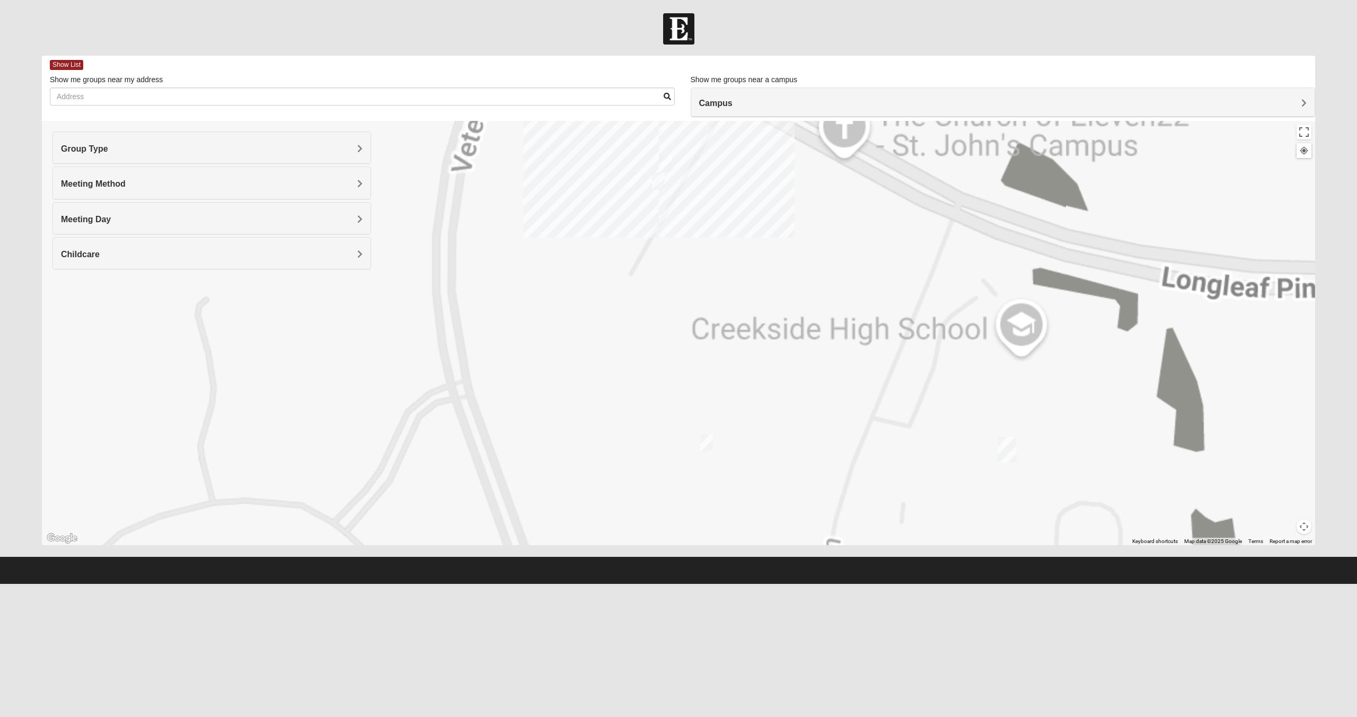
drag, startPoint x: 651, startPoint y: 281, endPoint x: 658, endPoint y: 419, distance: 138.6
click at [650, 441] on div at bounding box center [679, 333] width 1274 height 424
click at [631, 178] on img "On-campus Mixed Galloway 32259" at bounding box center [634, 180] width 13 height 17
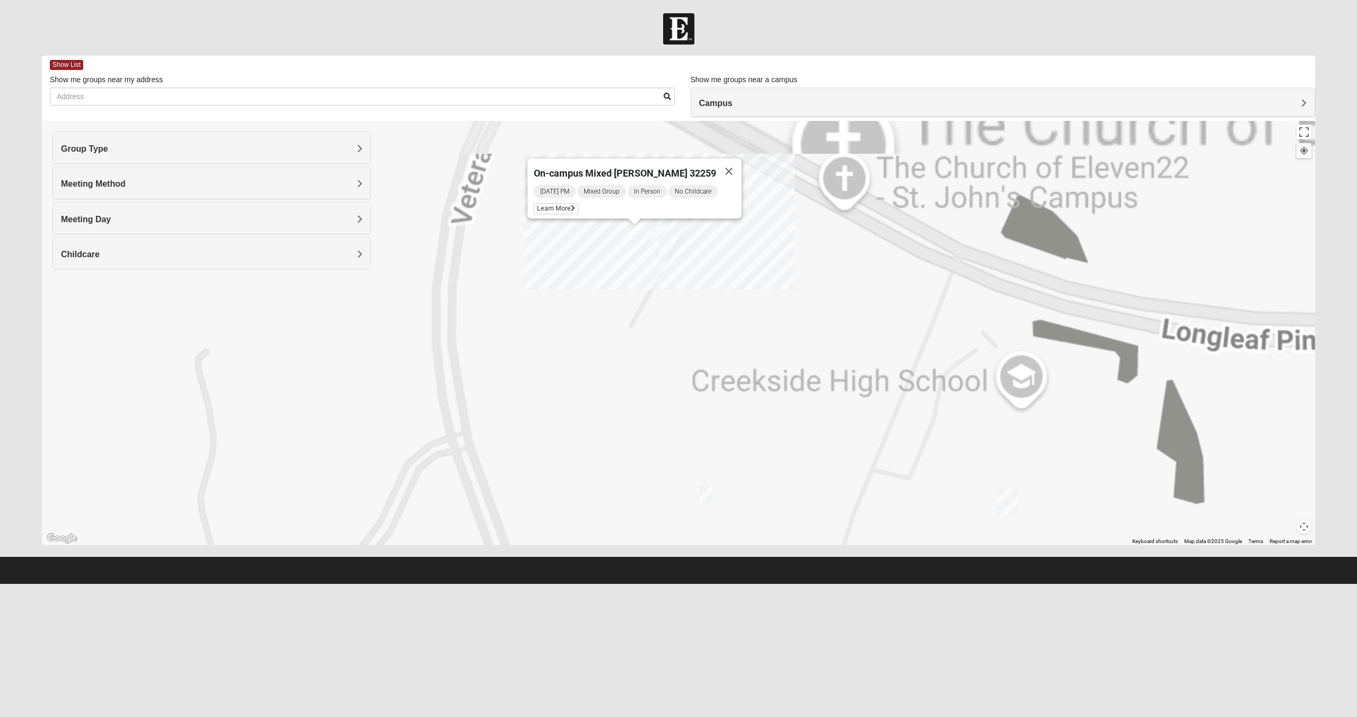
click at [705, 494] on img "Mixed Franzini 32259" at bounding box center [706, 494] width 13 height 17
click at [642, 466] on span "Learn More" at bounding box center [645, 471] width 45 height 11
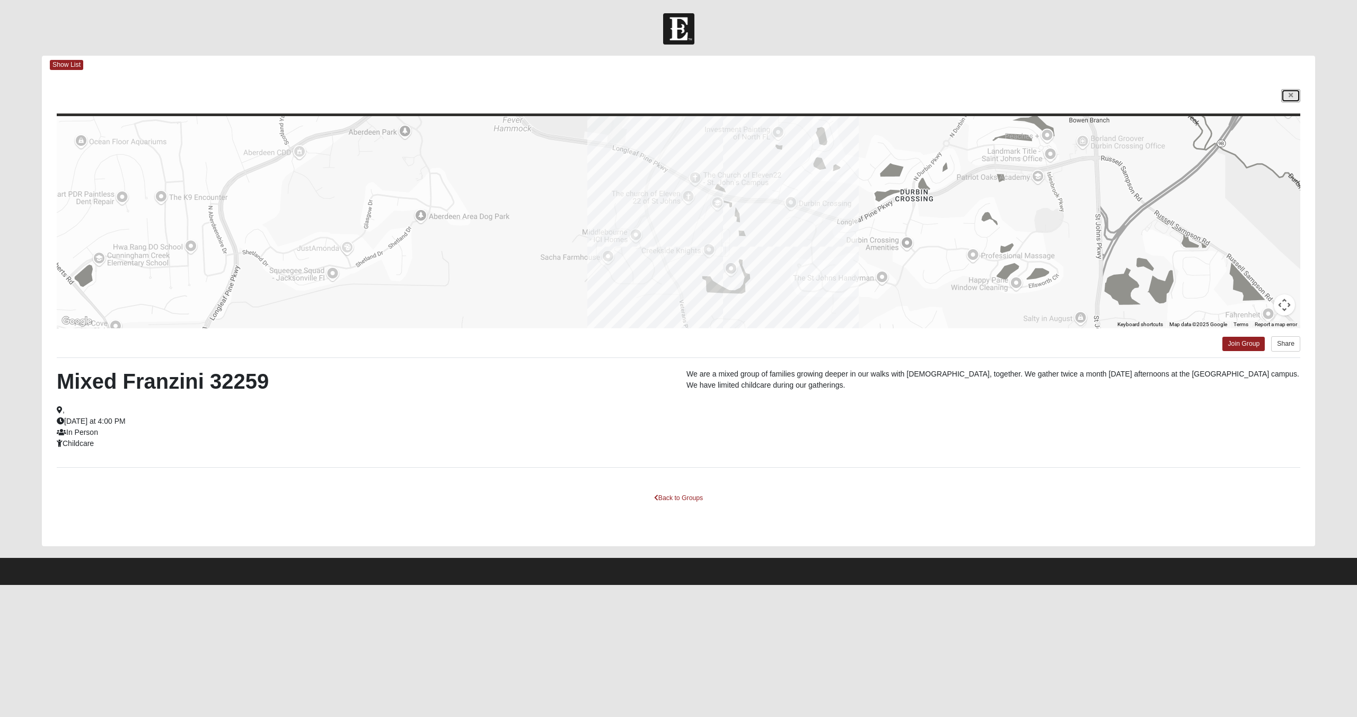
click at [1282, 96] on link at bounding box center [1291, 95] width 19 height 13
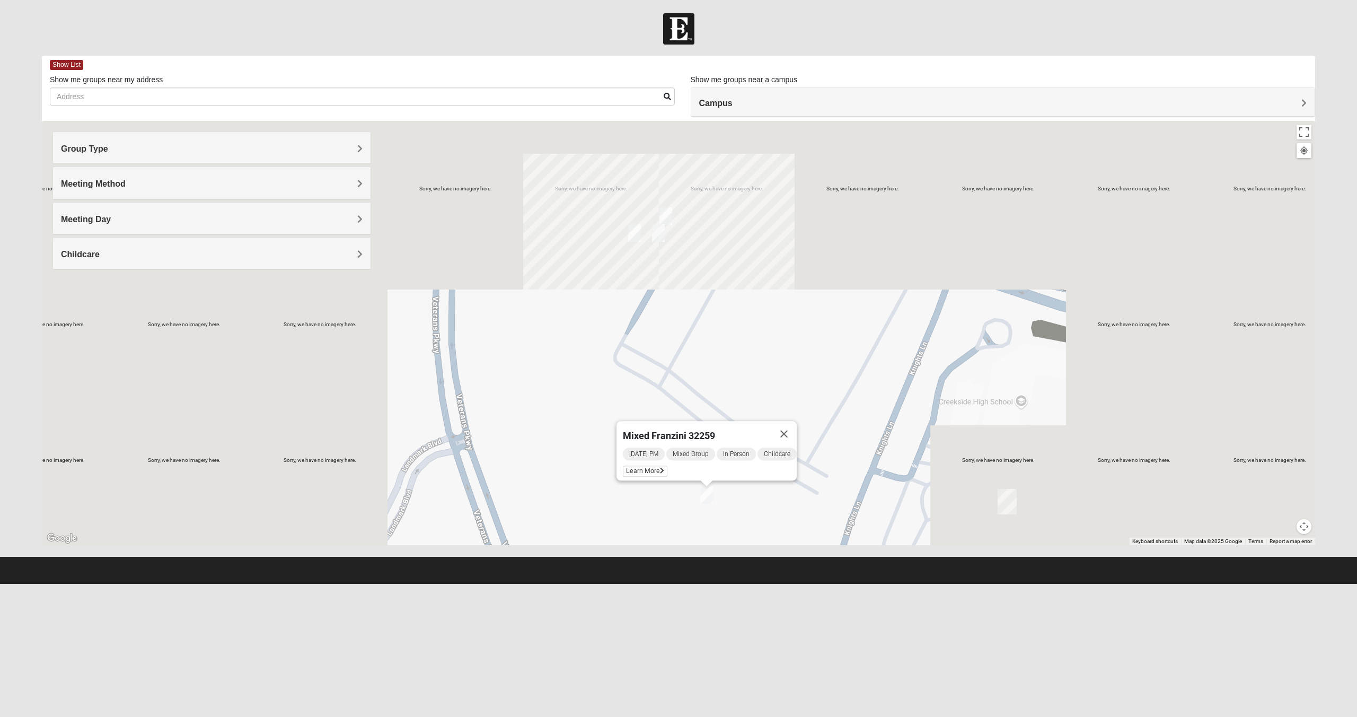
click at [636, 236] on img "On-campus Mixed Galloway 32259" at bounding box center [634, 232] width 13 height 17
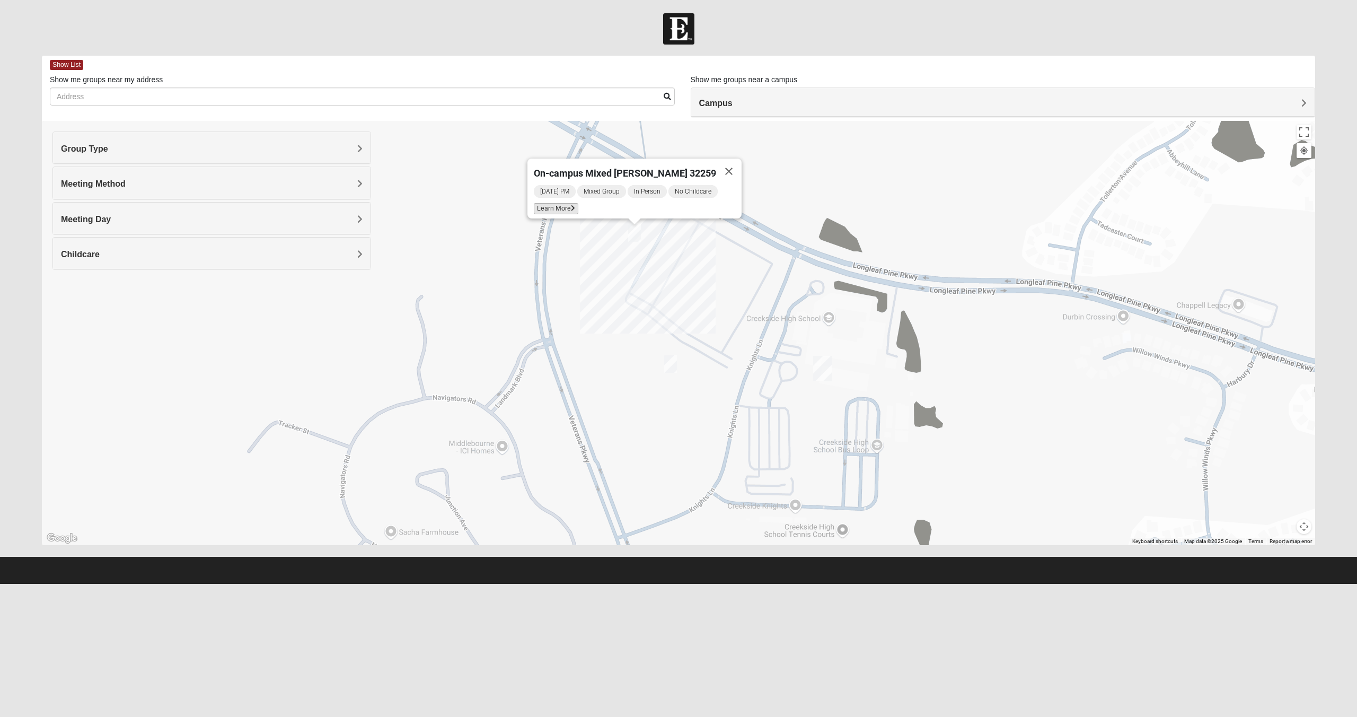
click at [568, 203] on span "Learn More" at bounding box center [556, 208] width 45 height 11
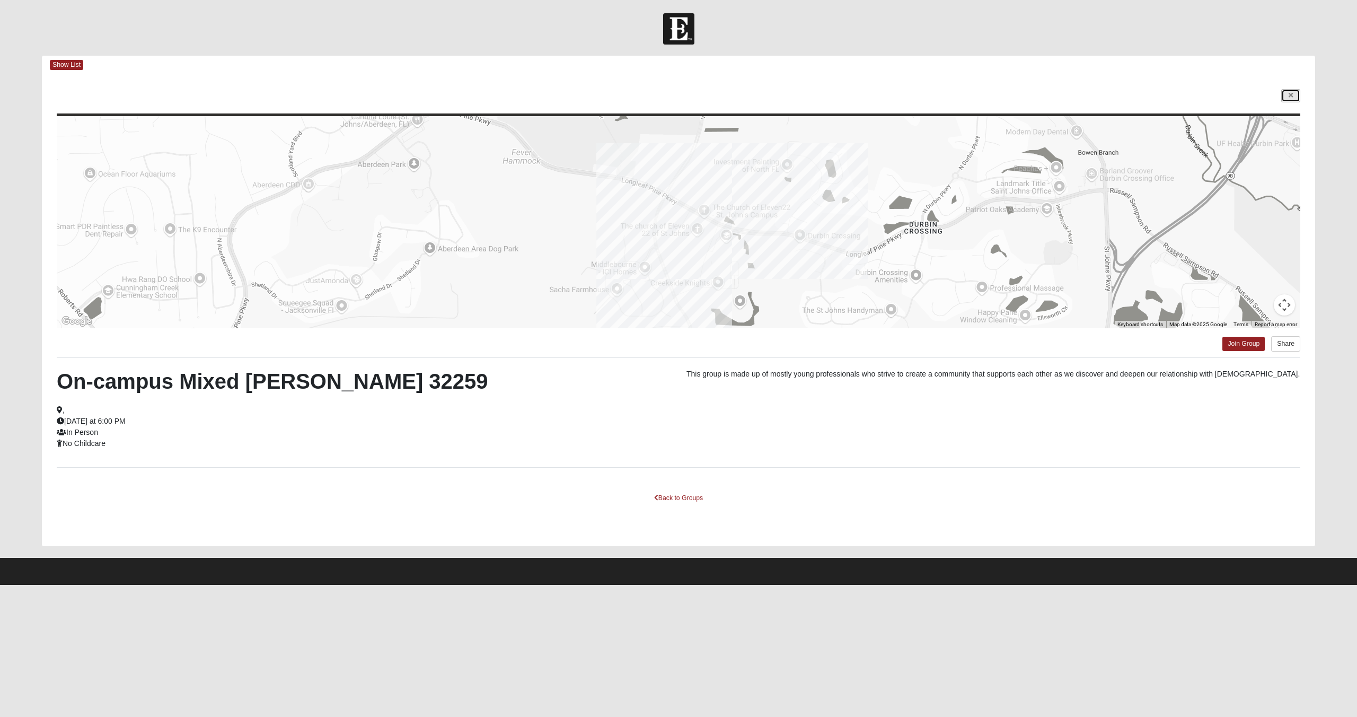
click at [1287, 94] on link at bounding box center [1291, 95] width 19 height 13
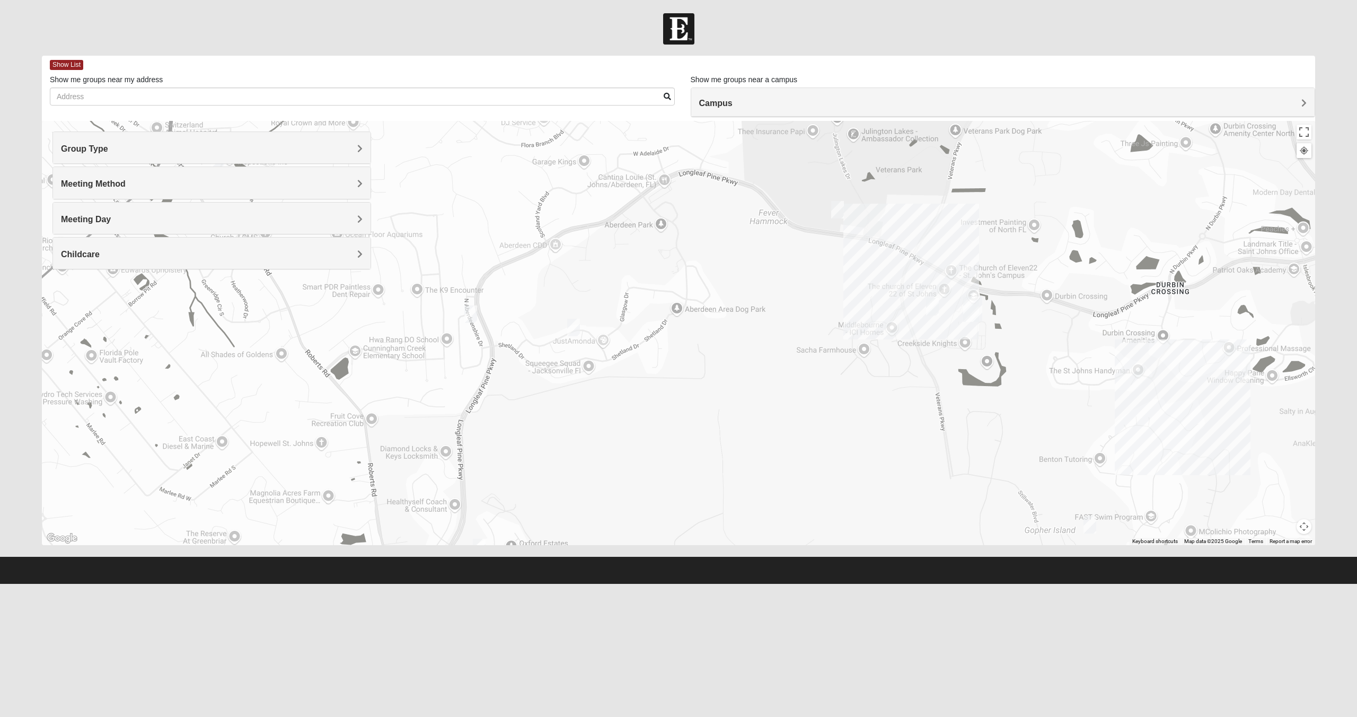
click at [842, 208] on img "Mixed Clark 32259" at bounding box center [837, 209] width 13 height 17
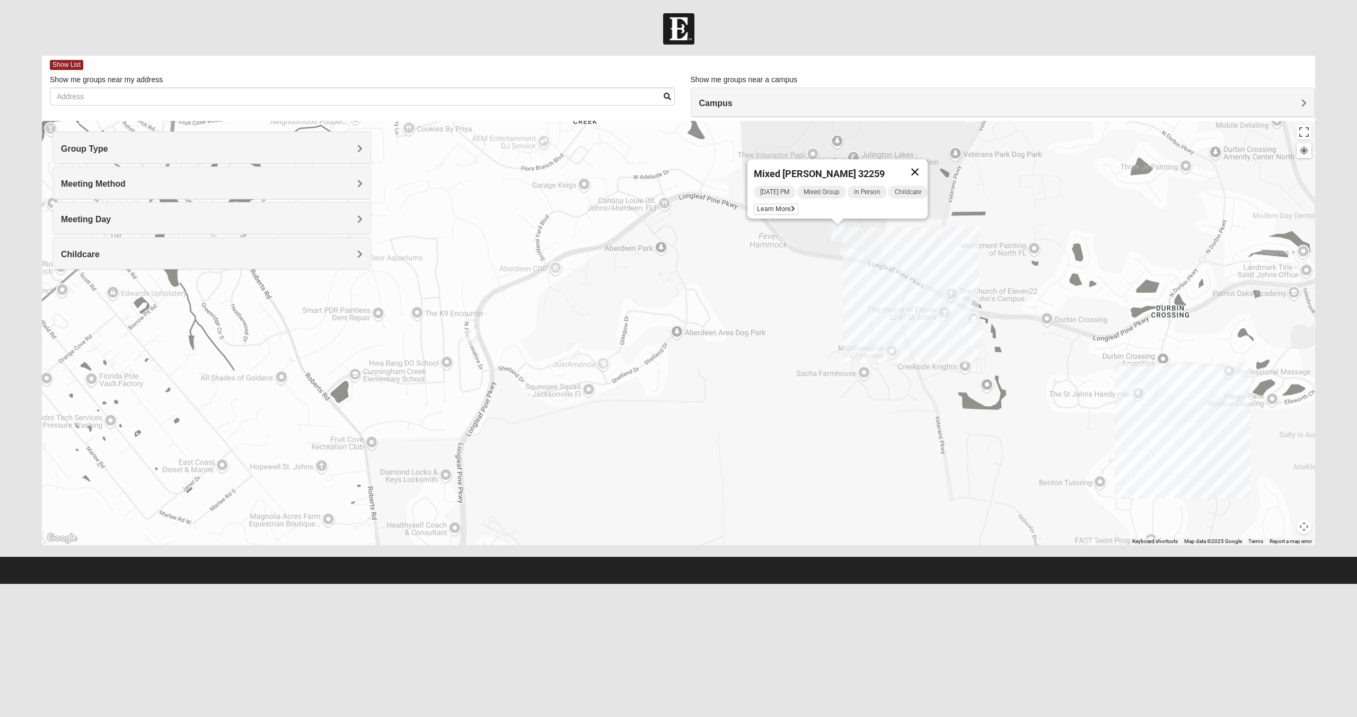
click at [918, 165] on button "Close" at bounding box center [914, 171] width 25 height 25
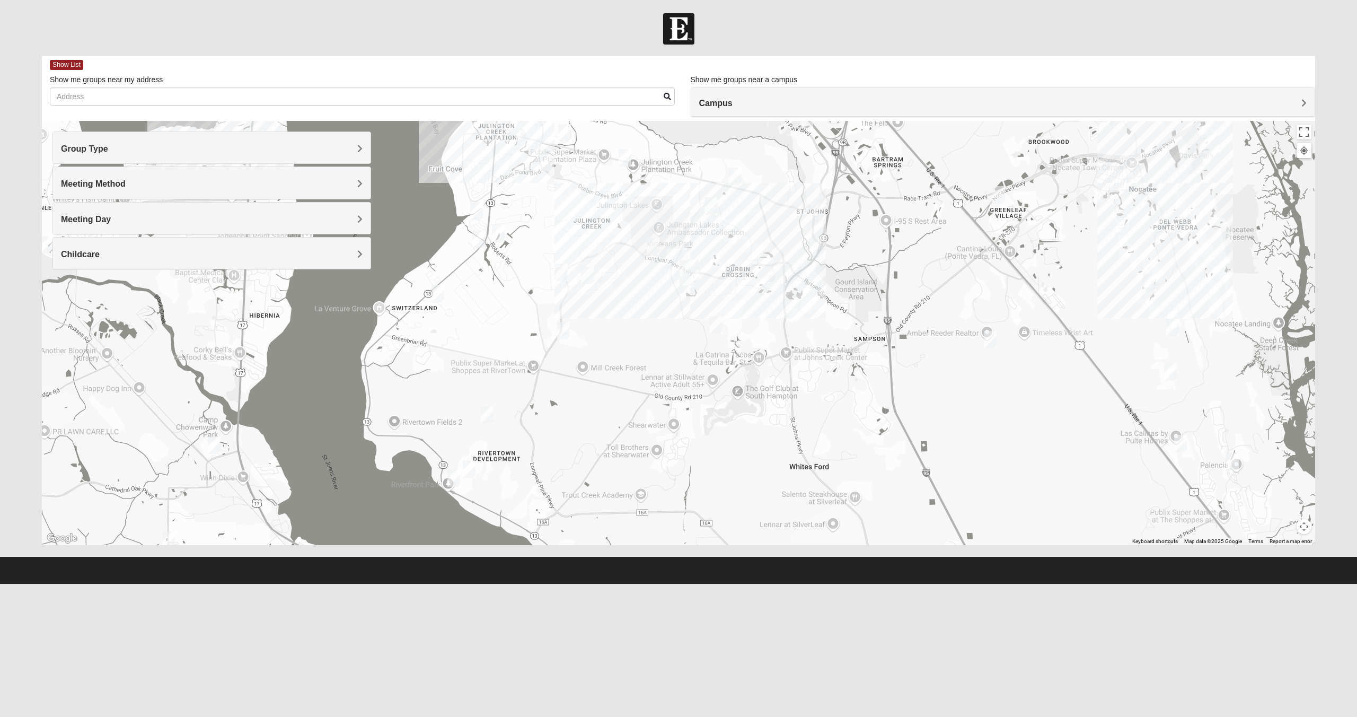
drag, startPoint x: 988, startPoint y: 252, endPoint x: 768, endPoint y: 264, distance: 220.8
click at [768, 264] on div at bounding box center [679, 333] width 1274 height 424
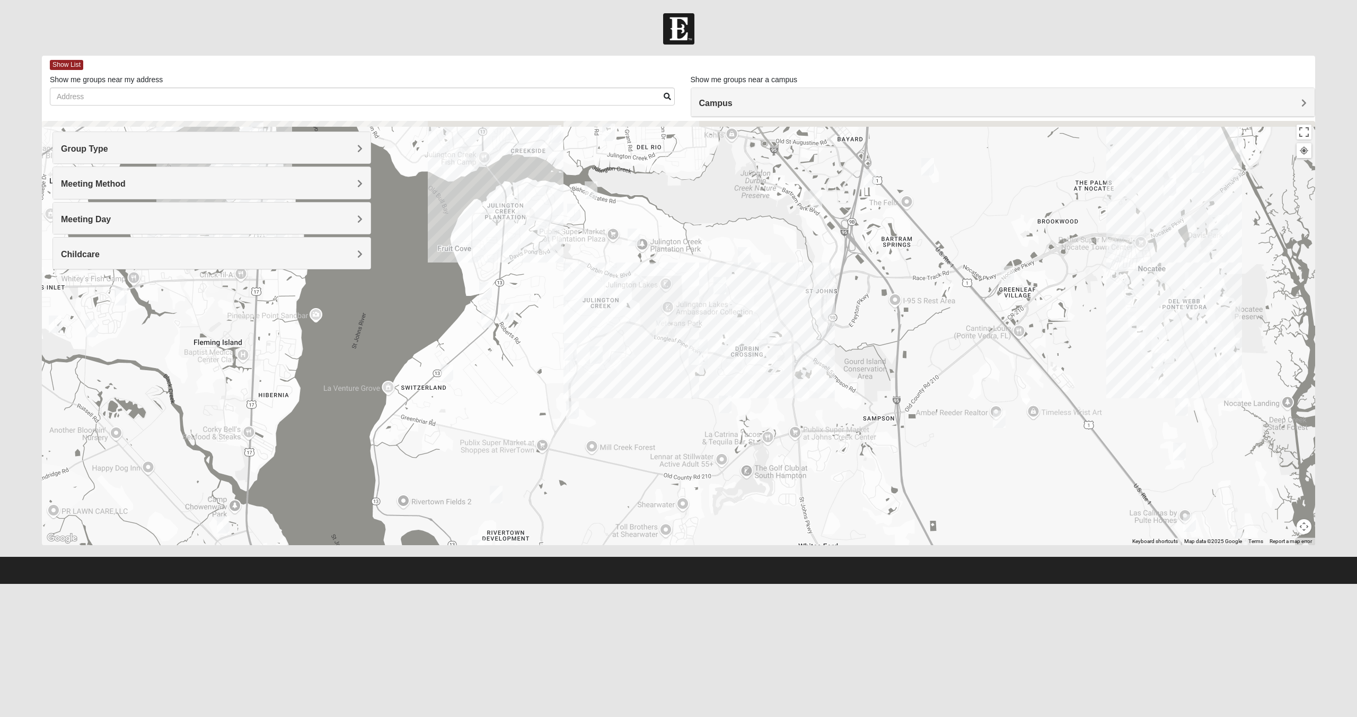
drag, startPoint x: 813, startPoint y: 212, endPoint x: 822, endPoint y: 300, distance: 89.0
click at [822, 300] on div at bounding box center [679, 333] width 1274 height 424
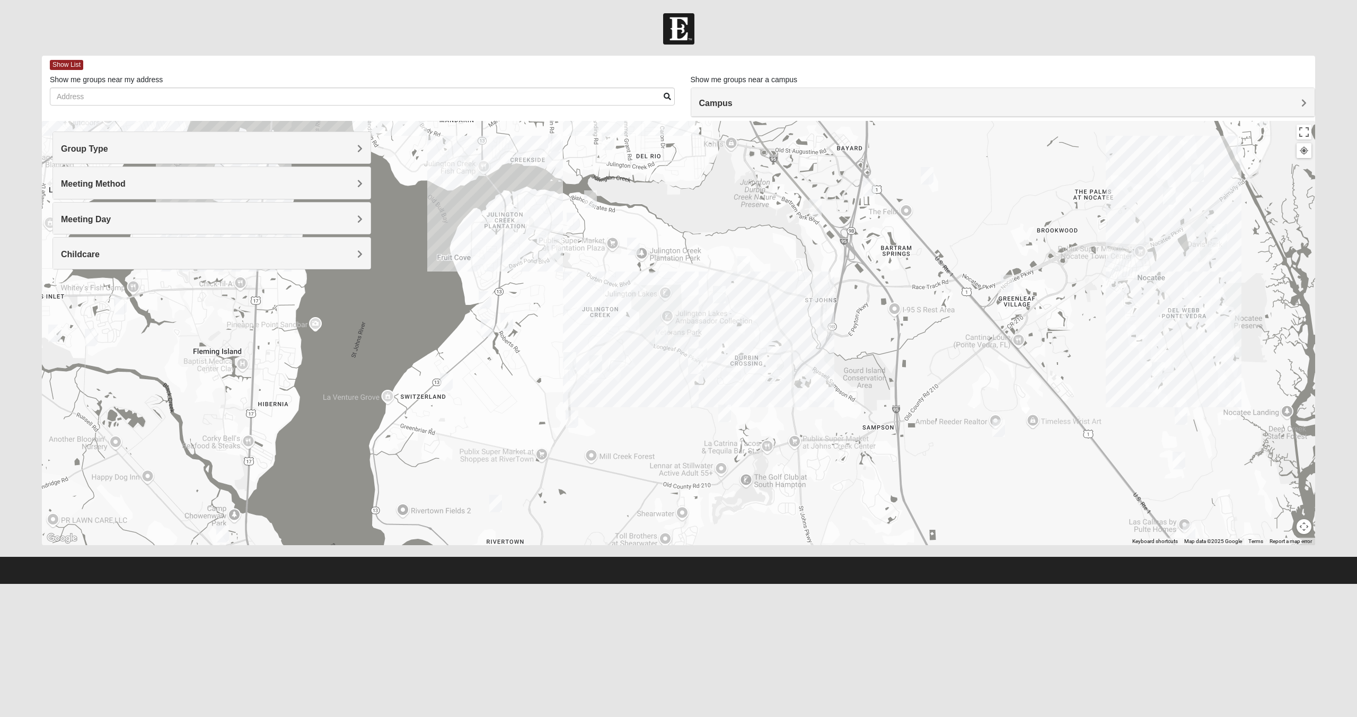
click at [815, 207] on img "Online Mixed Krause/Chasten 32258" at bounding box center [815, 207] width 13 height 17
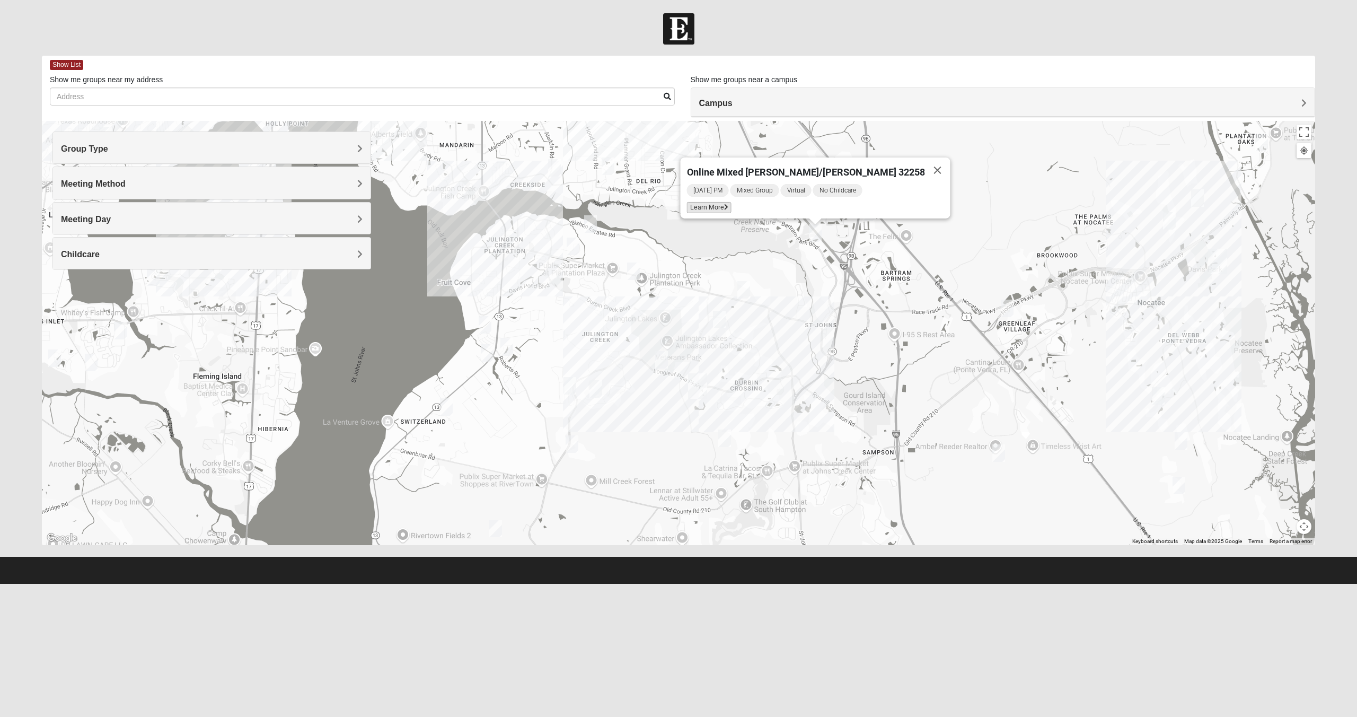
click at [732, 202] on span "Learn More" at bounding box center [709, 207] width 45 height 11
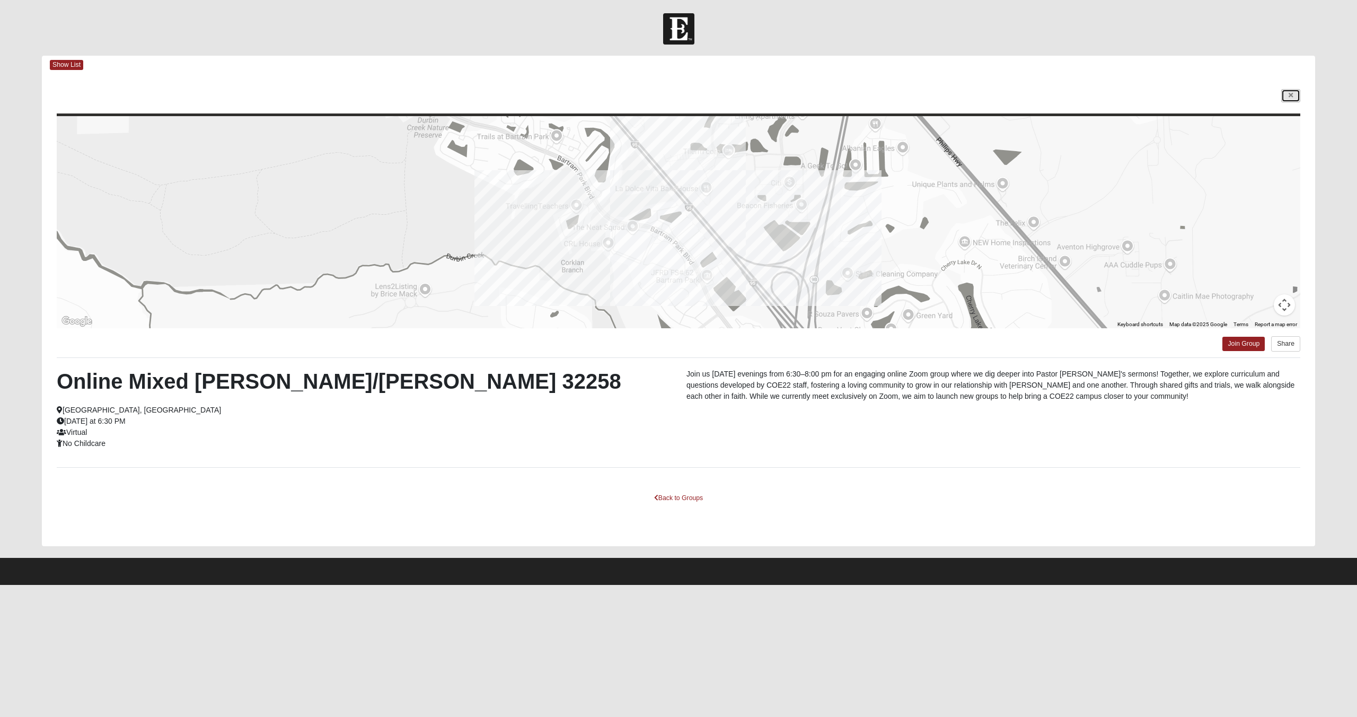
click at [1289, 95] on icon at bounding box center [1291, 95] width 4 height 6
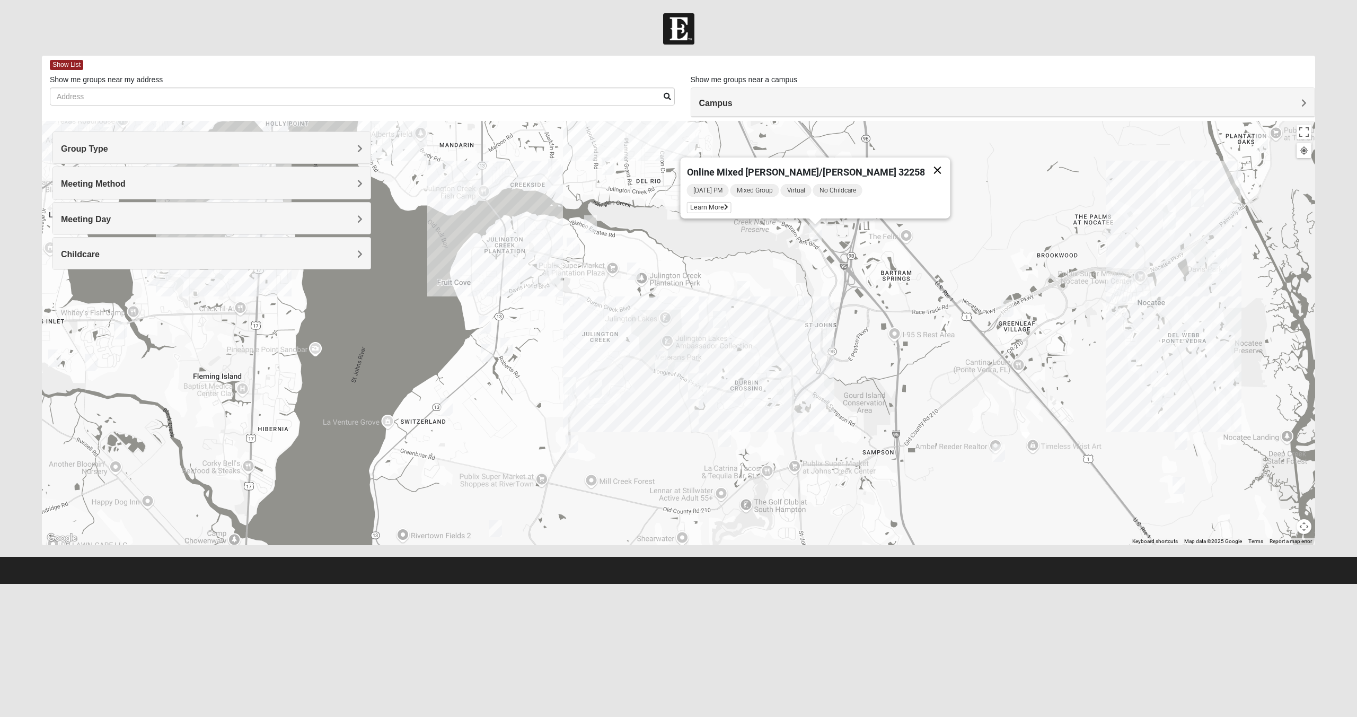
click at [925, 163] on button "Close" at bounding box center [937, 169] width 25 height 25
click at [872, 213] on img "Mixed Reed/Tabak 32258" at bounding box center [869, 211] width 13 height 17
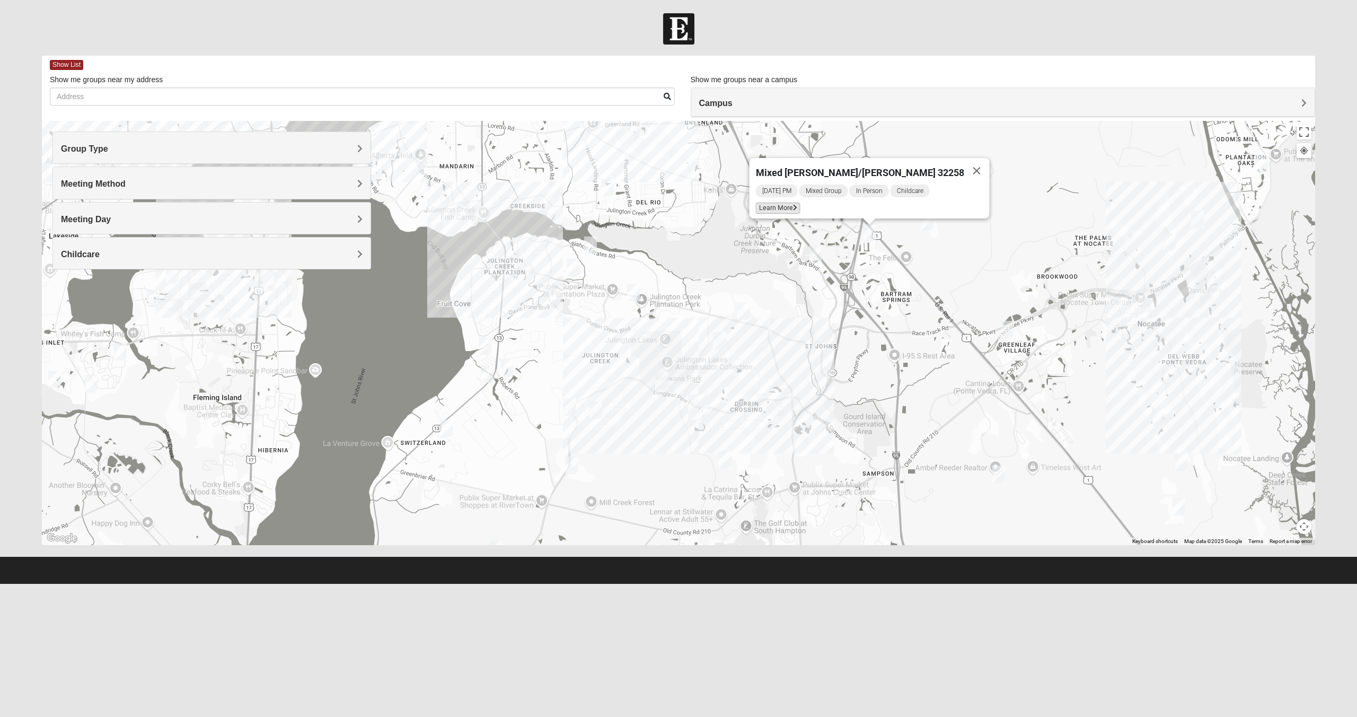
click at [799, 205] on span "Learn More" at bounding box center [778, 208] width 45 height 11
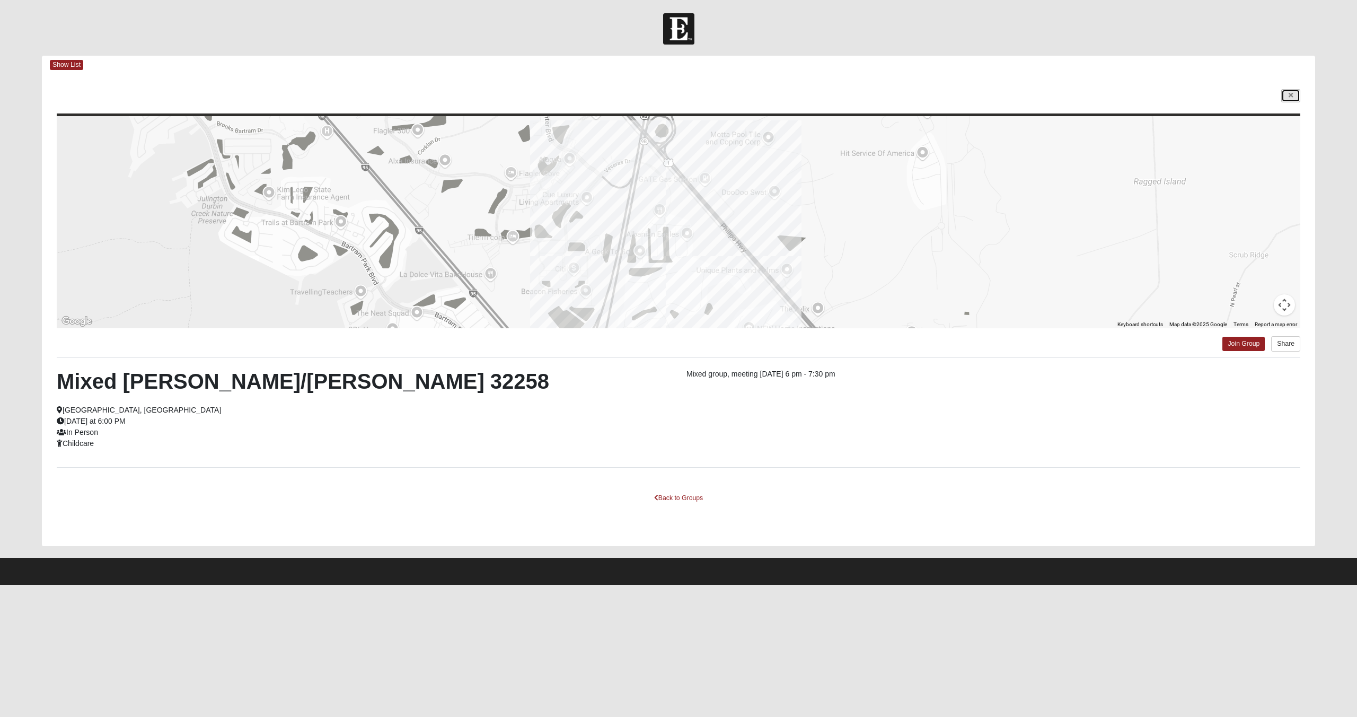
click at [1291, 92] on icon at bounding box center [1291, 95] width 4 height 6
